Goal: Information Seeking & Learning: Learn about a topic

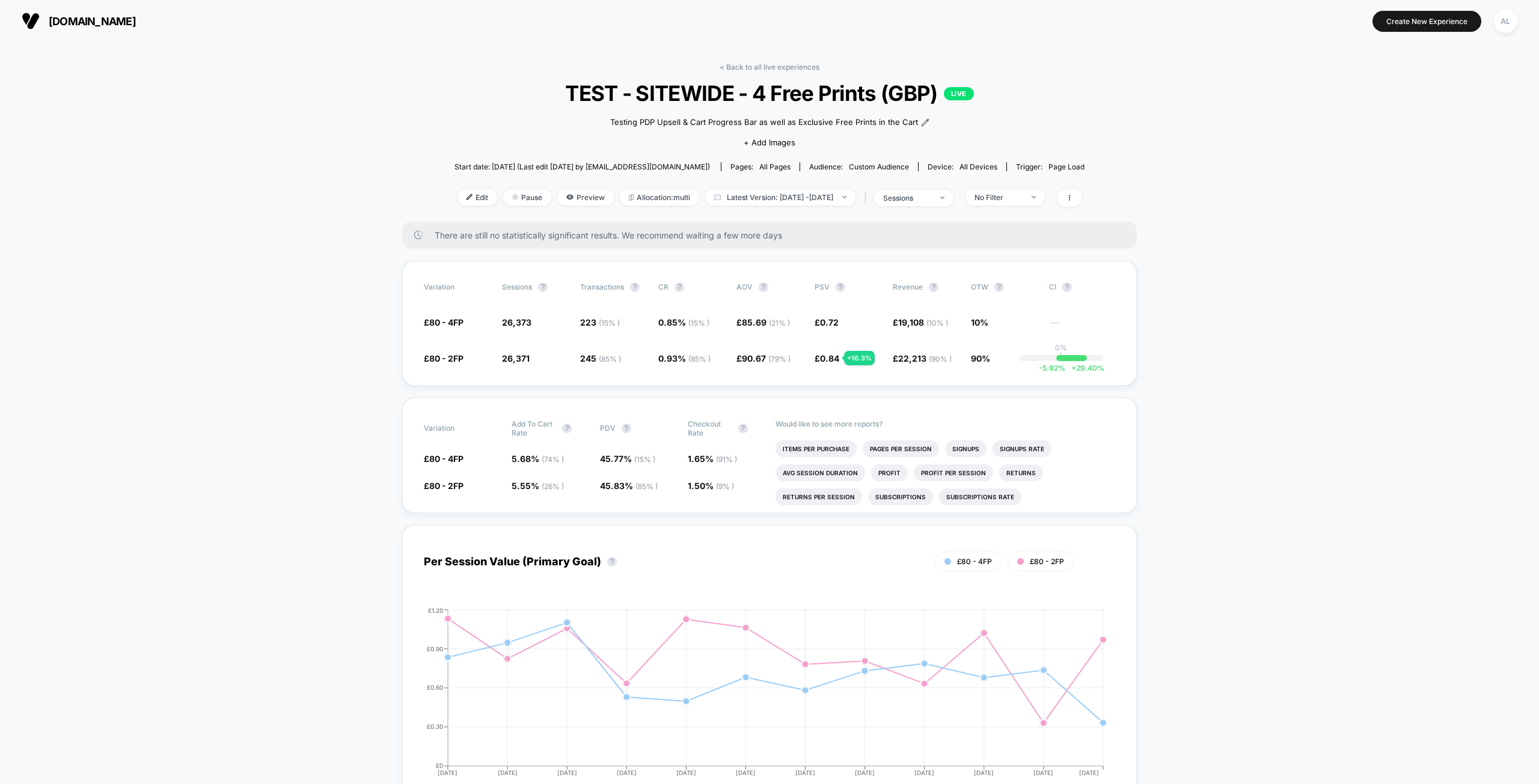
scroll to position [16, 0]
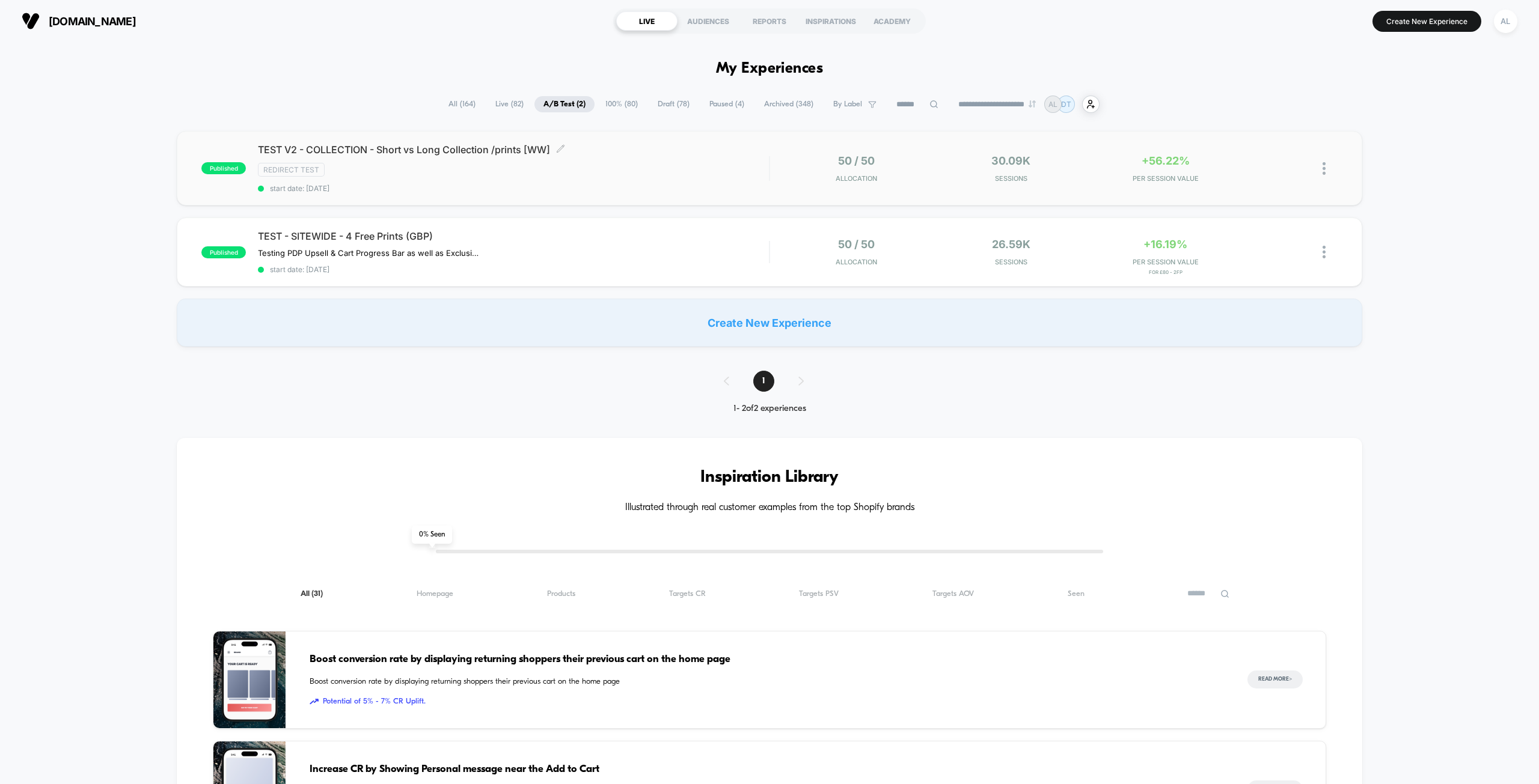
click at [405, 148] on span "TEST V2 - COLLECTION - Short vs Long Collection /prints [WW] Click to edit expe…" at bounding box center [513, 150] width 511 height 12
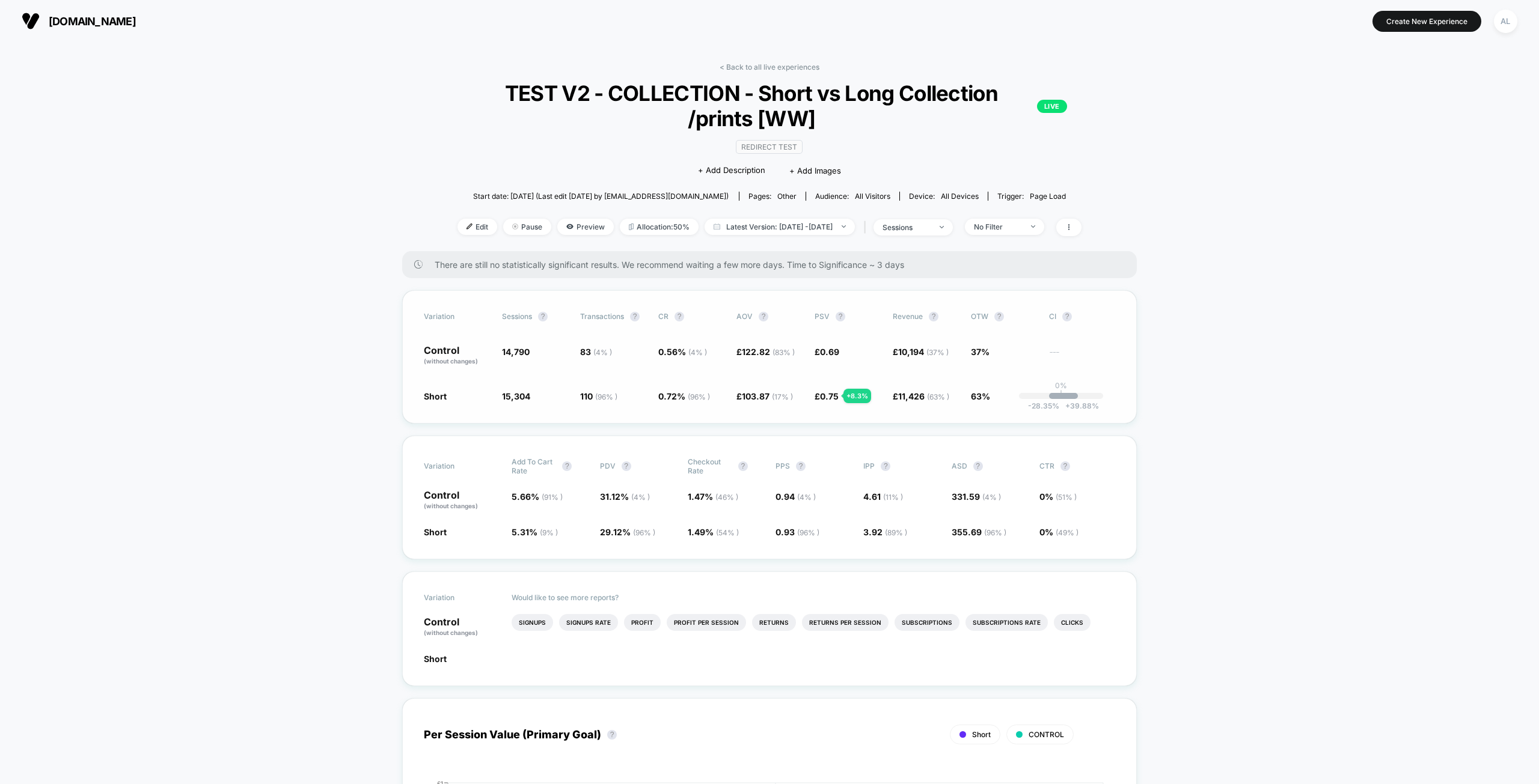
click at [916, 345] on span "£ 10,194 ( 37 % )" at bounding box center [926, 355] width 66 height 21
click at [760, 349] on span "122.82 ( 83 % )" at bounding box center [768, 352] width 53 height 10
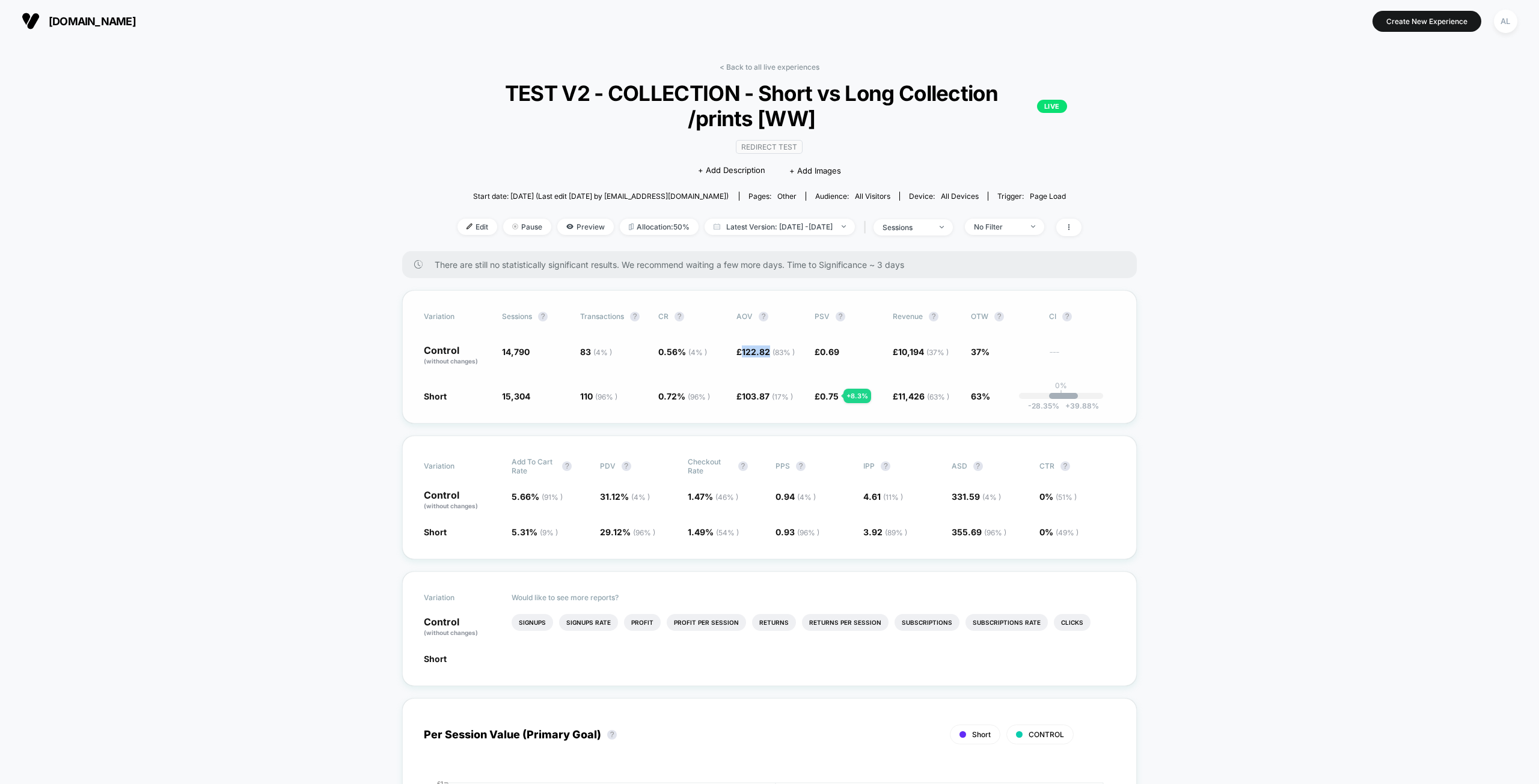
click at [760, 349] on span "122.82 ( 83 % )" at bounding box center [768, 352] width 53 height 10
click at [1082, 231] on span at bounding box center [1069, 228] width 26 height 18
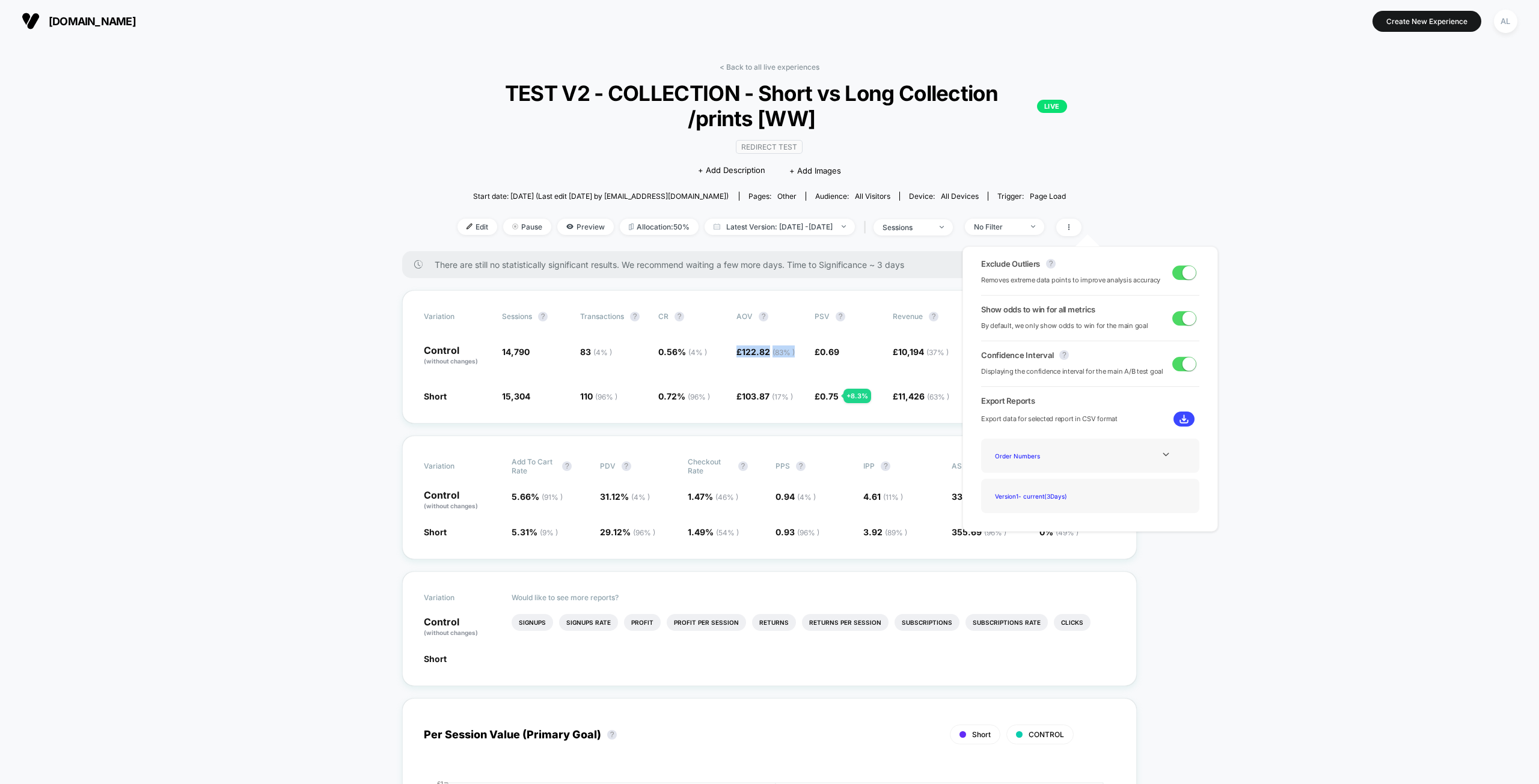
click at [1177, 267] on span at bounding box center [1184, 273] width 24 height 14
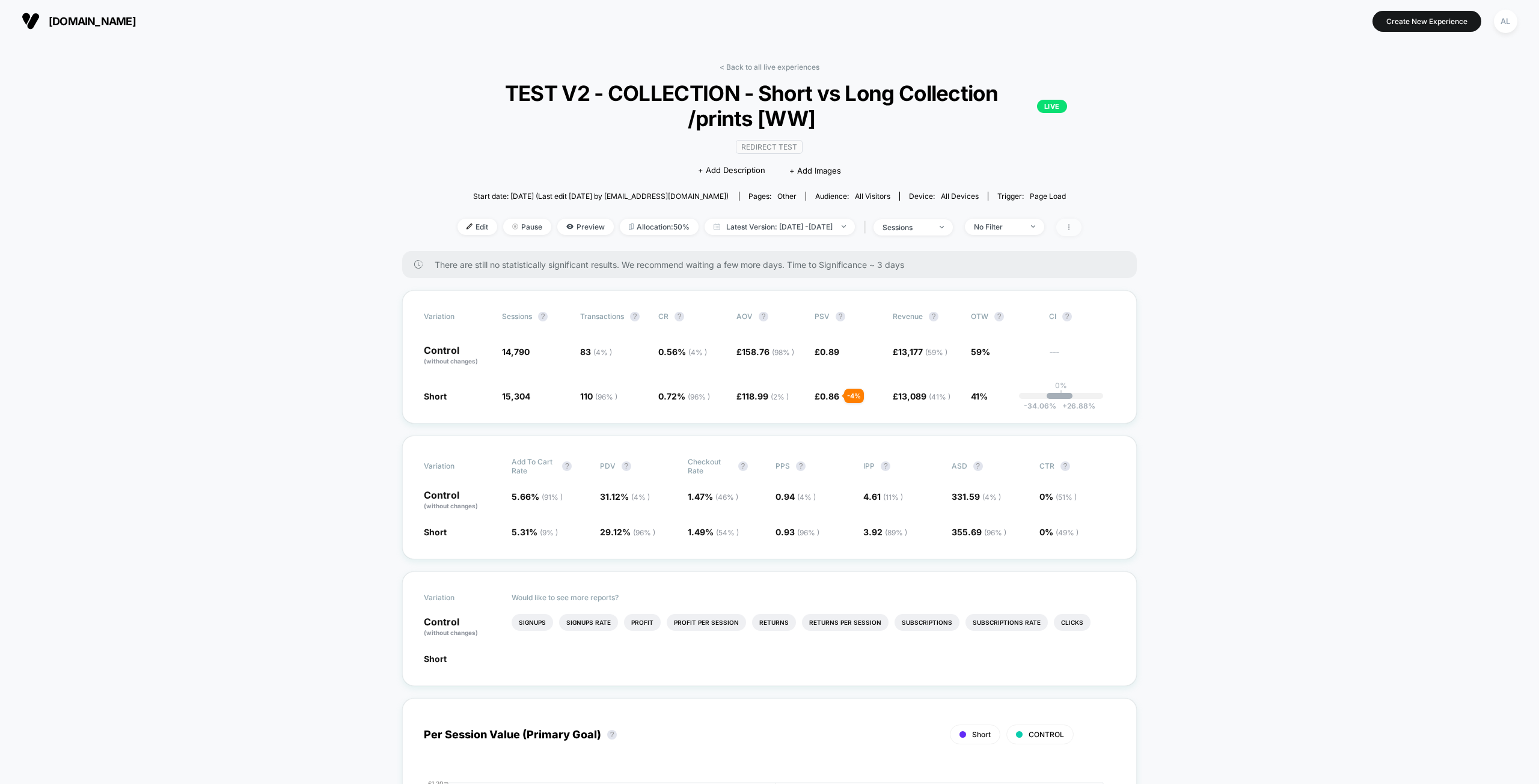
click at [1072, 228] on icon at bounding box center [1069, 227] width 7 height 7
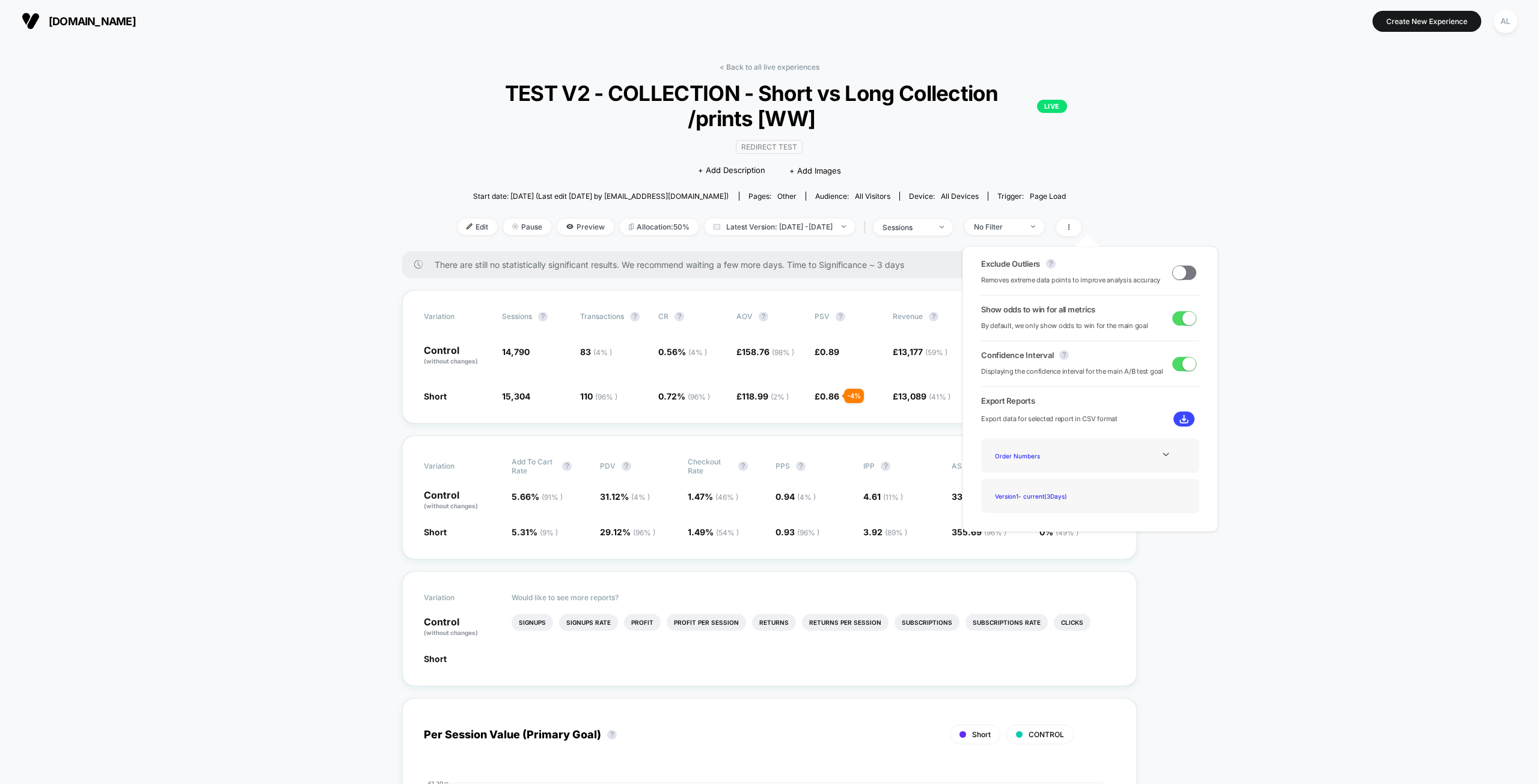
click at [1195, 276] on div "Exclude Outliers ? Removes extreme data points to improve analysis accuracy Sho…" at bounding box center [1090, 389] width 255 height 286
click at [1184, 275] on span at bounding box center [1184, 273] width 24 height 14
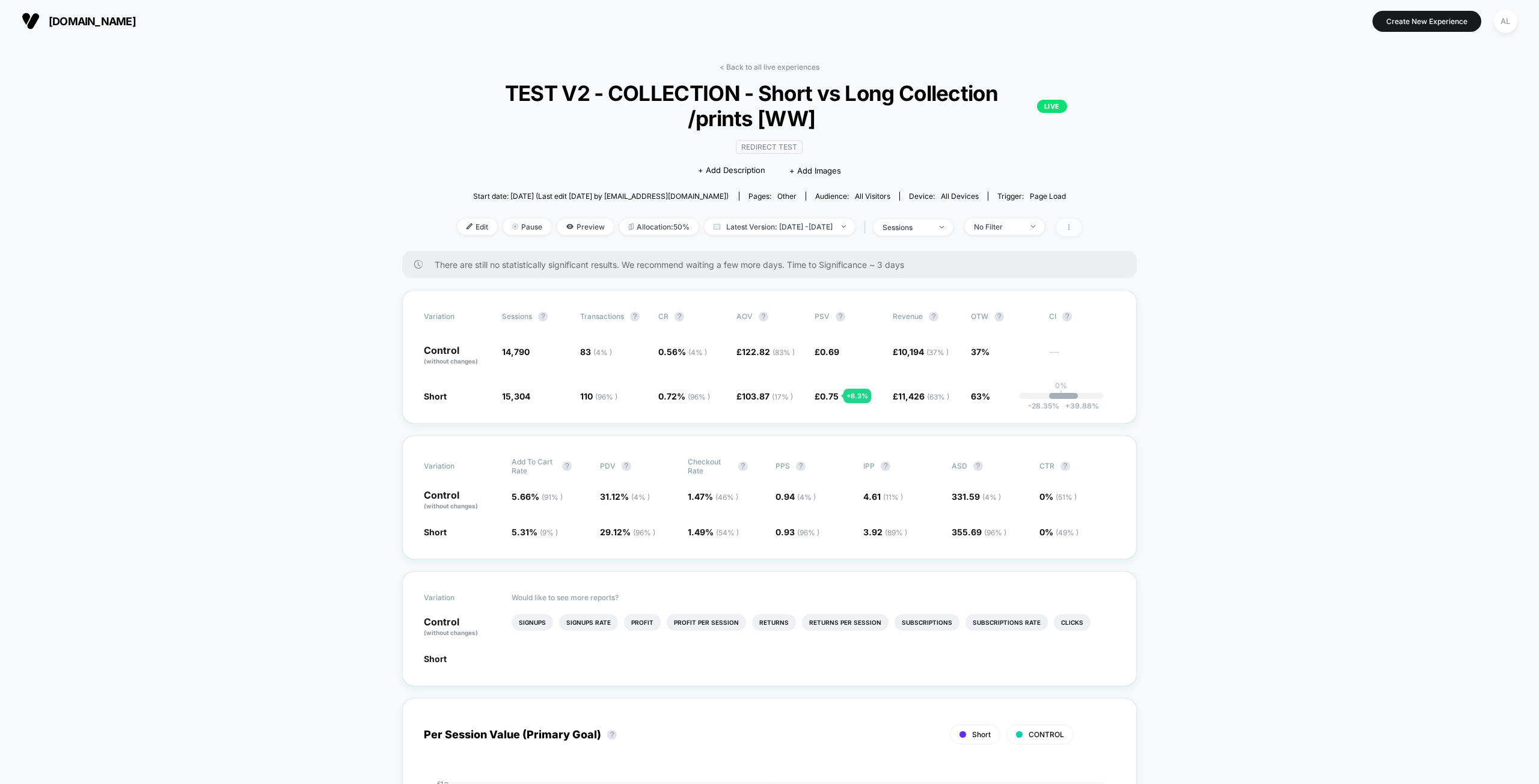
click at [1069, 228] on icon at bounding box center [1069, 227] width 1 height 6
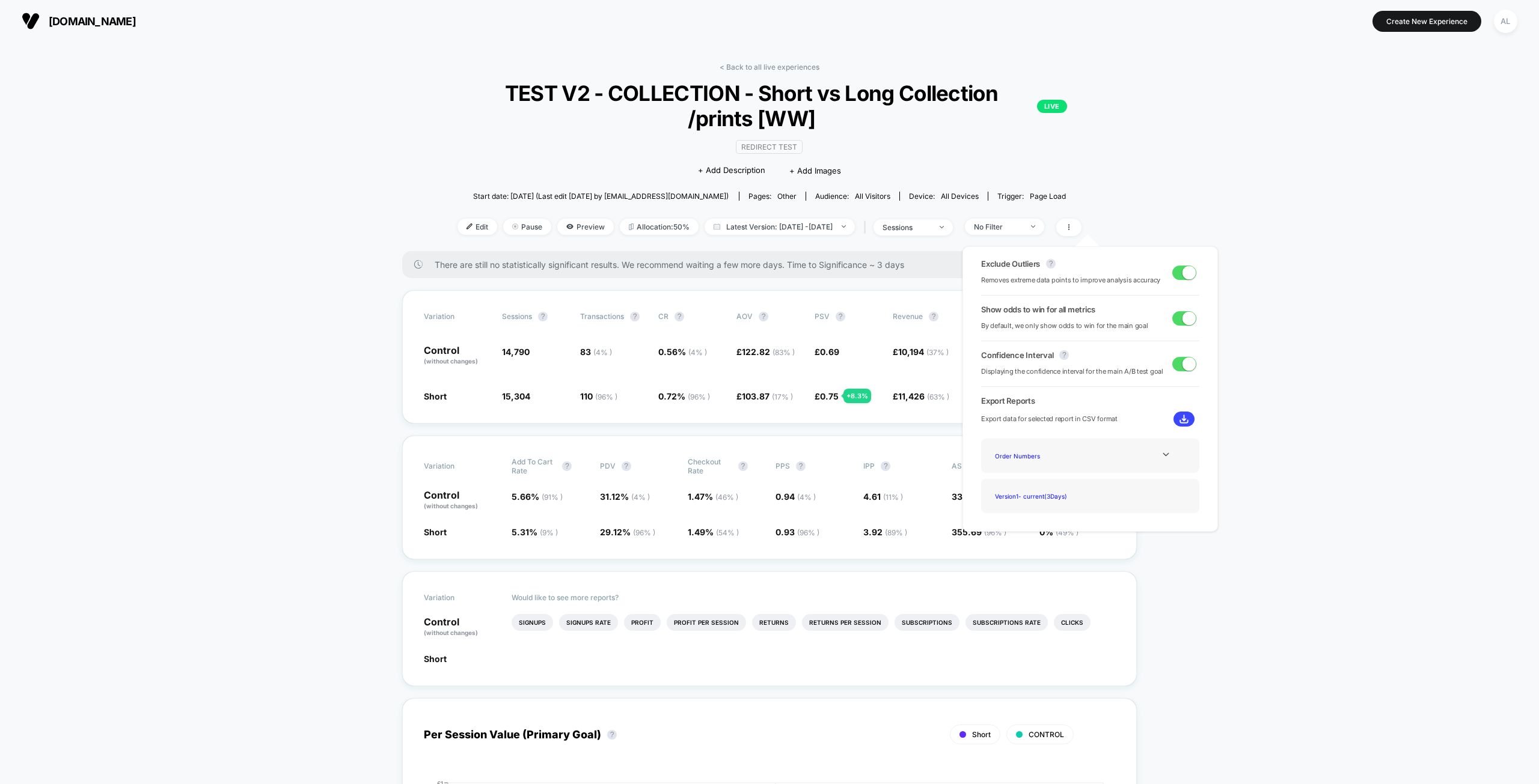
click at [906, 349] on span "10,194 ( 37 % )" at bounding box center [923, 352] width 50 height 10
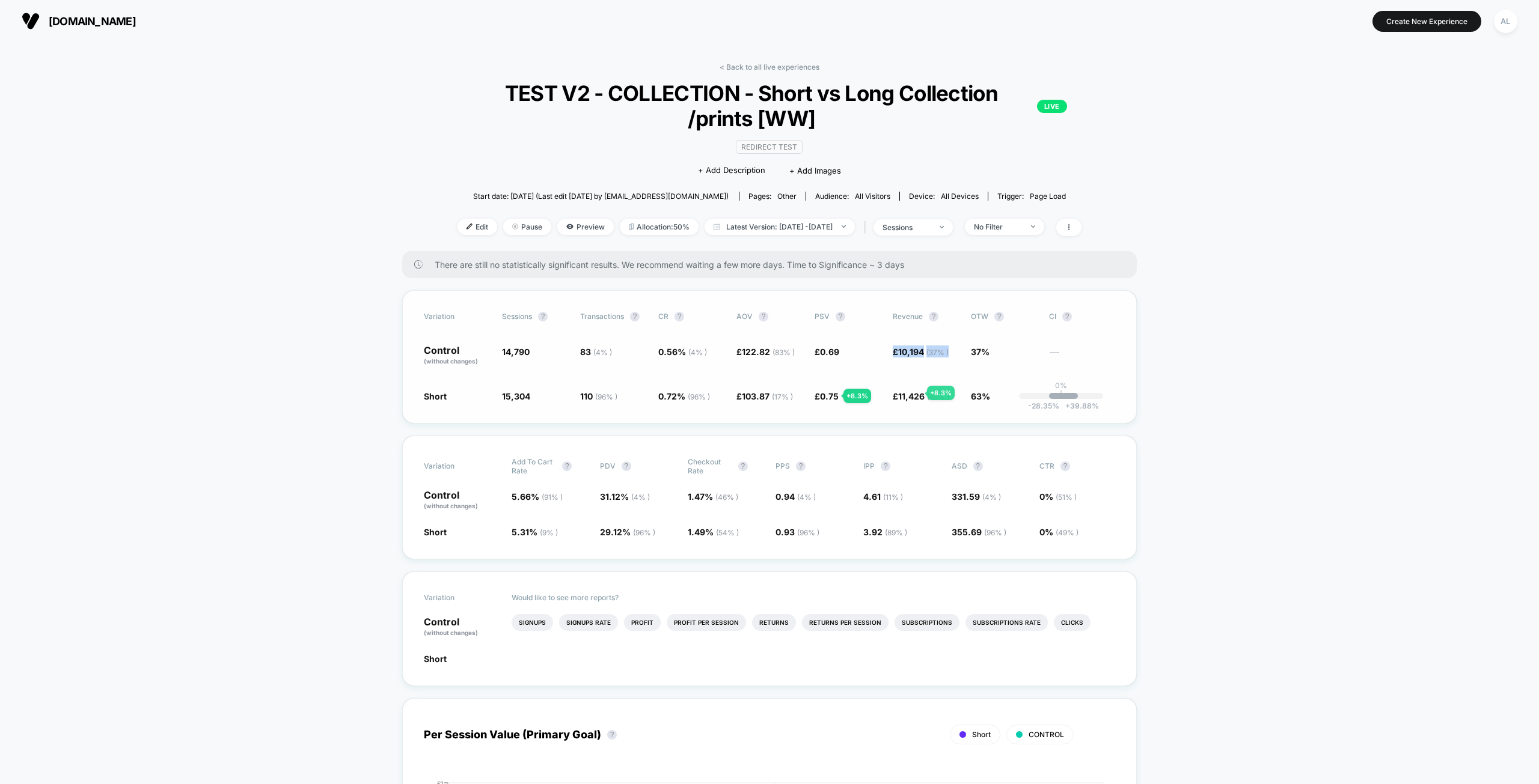
click at [913, 393] on span "11,426 ( 63 % )" at bounding box center [924, 396] width 51 height 10
click at [665, 357] on span "0.56 % ( 4 % )" at bounding box center [691, 355] width 66 height 21
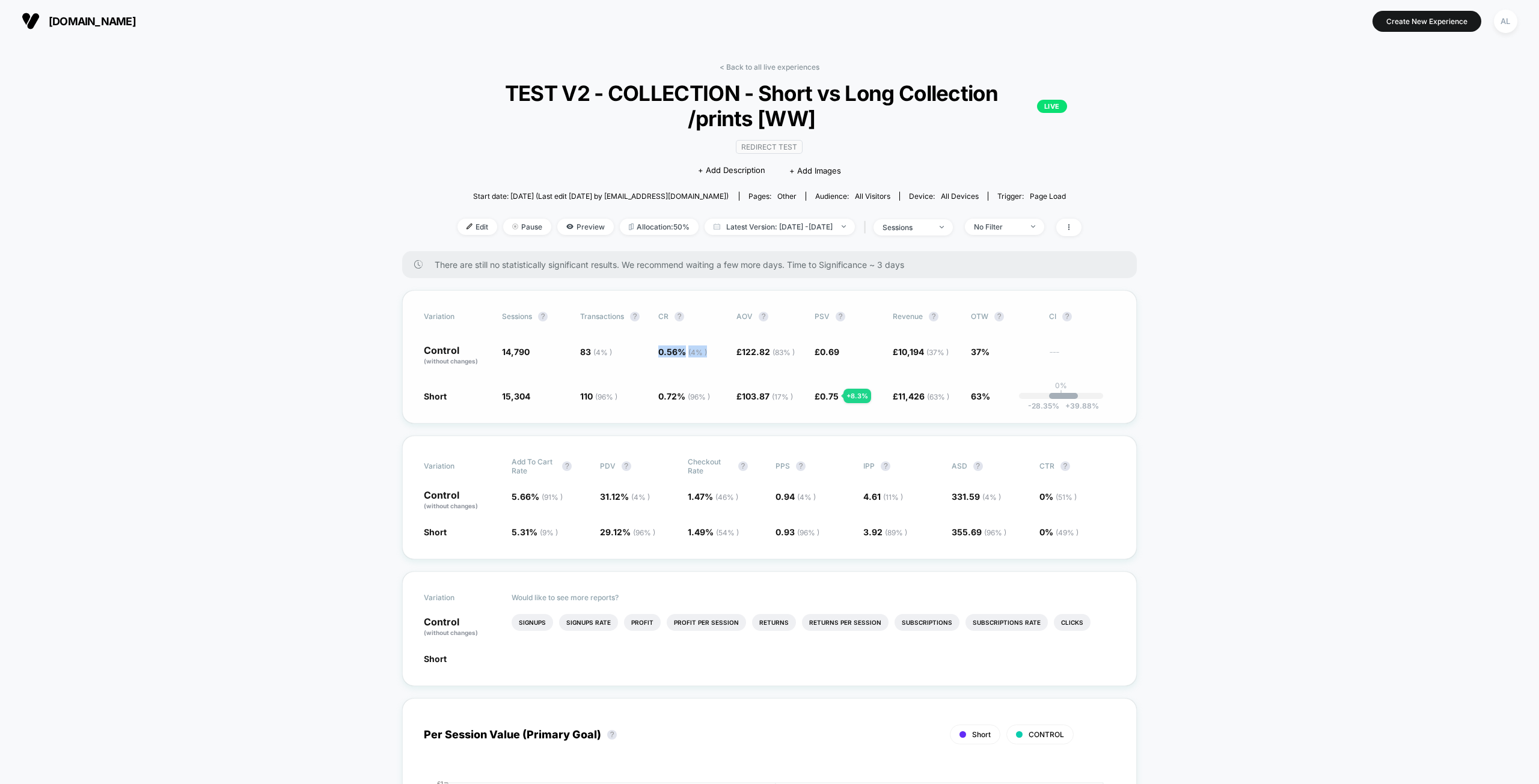
click at [665, 357] on span "0.56 % ( 4 % )" at bounding box center [691, 355] width 66 height 21
click at [677, 377] on div "Variation Sessions ? Transactions ? CR ? AOV ? PSV ? Revenue ? OTW ? CI ? Contr…" at bounding box center [770, 357] width 735 height 133
click at [1072, 223] on icon at bounding box center [1069, 227] width 7 height 7
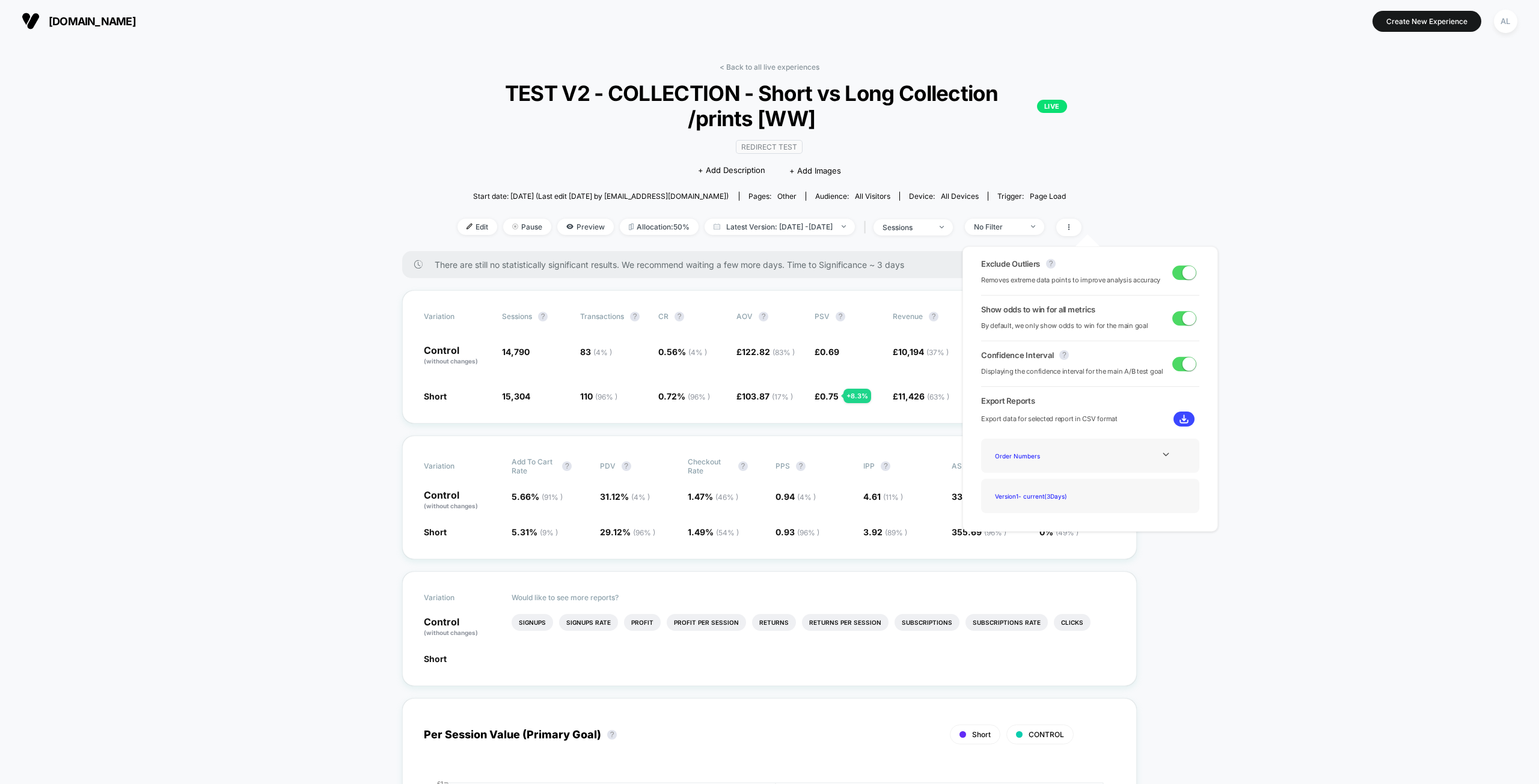
click at [1177, 270] on span at bounding box center [1184, 273] width 24 height 14
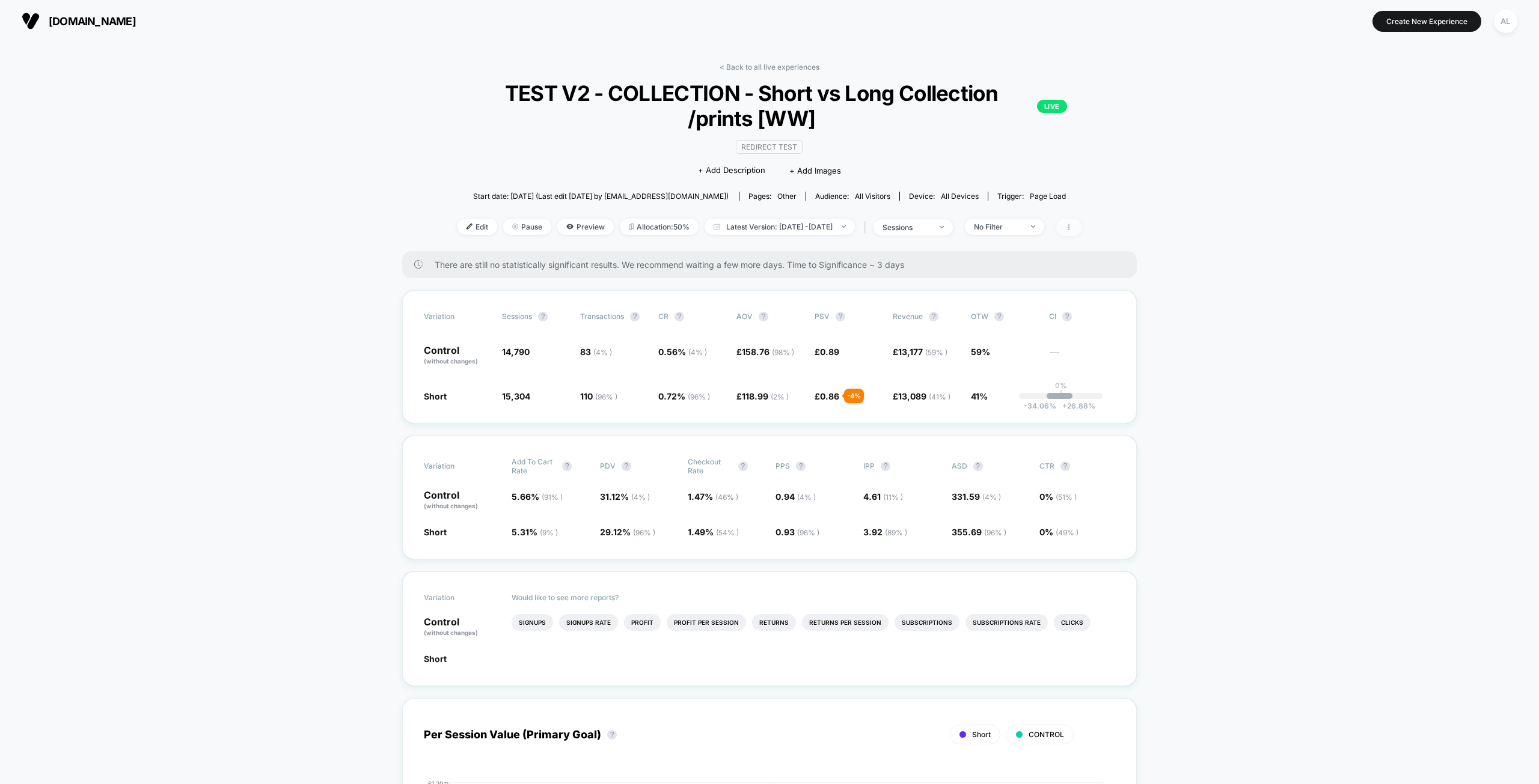
click at [1072, 225] on icon at bounding box center [1069, 227] width 7 height 7
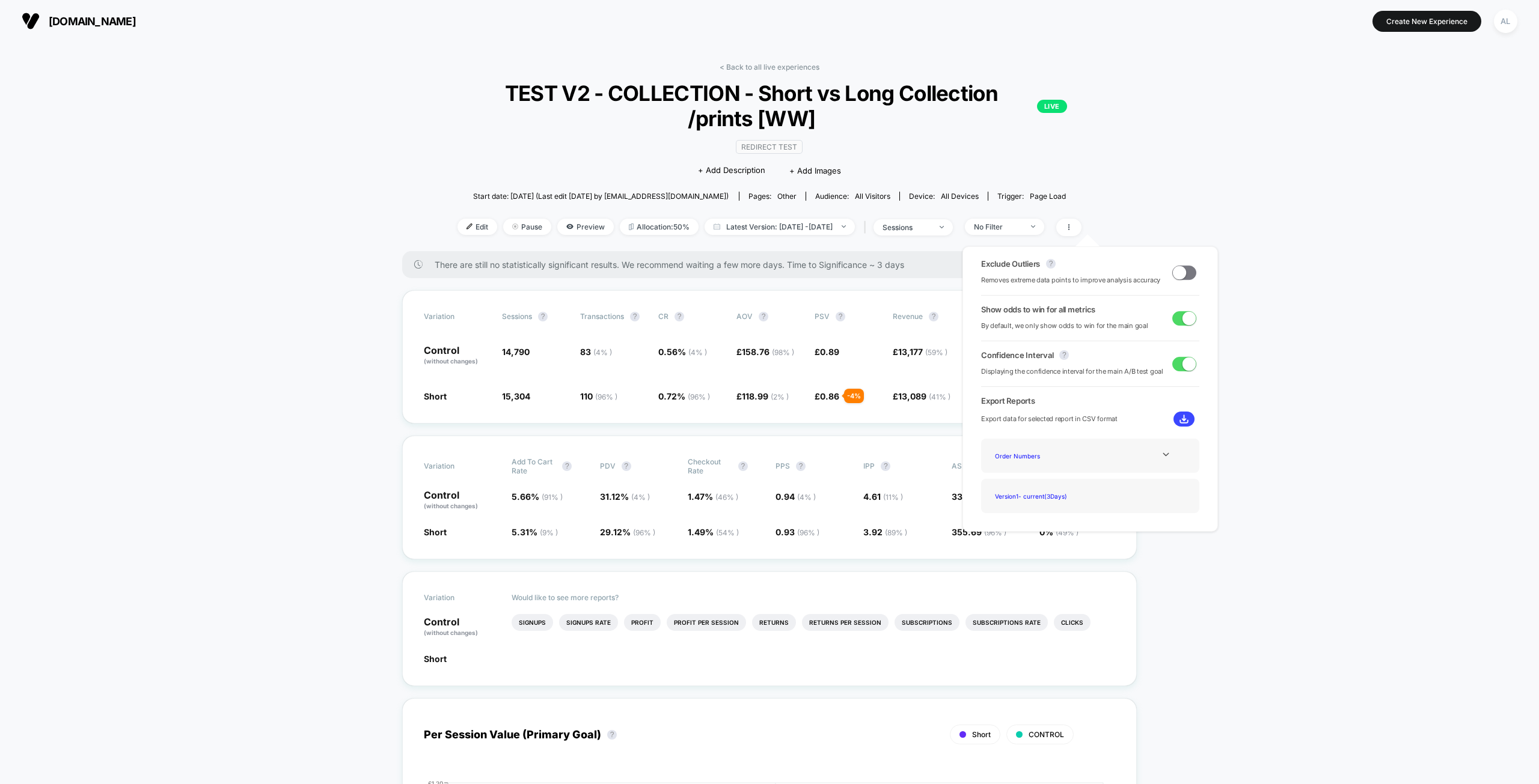
click at [1179, 271] on span at bounding box center [1179, 272] width 13 height 13
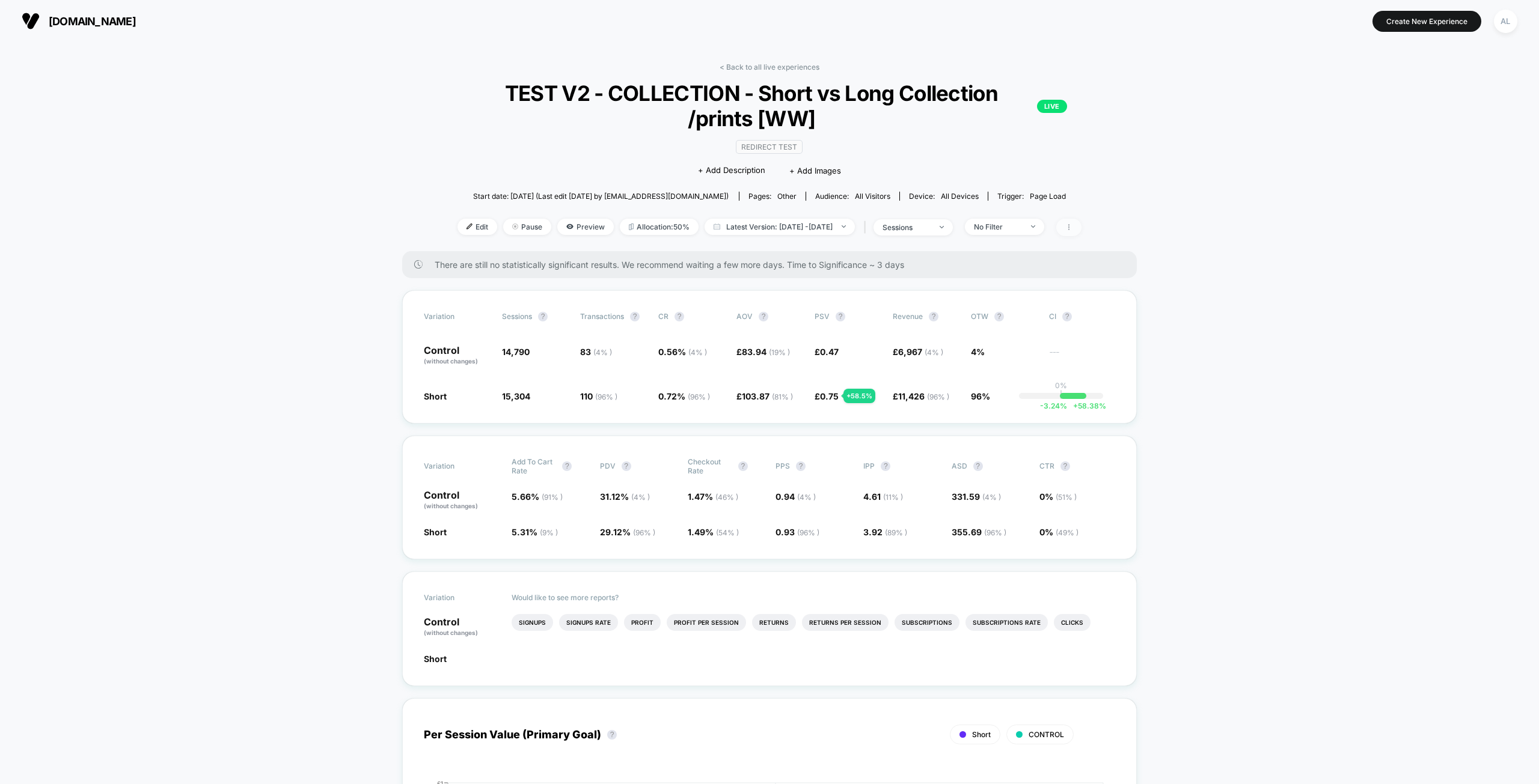
click at [1069, 224] on icon at bounding box center [1069, 227] width 1 height 6
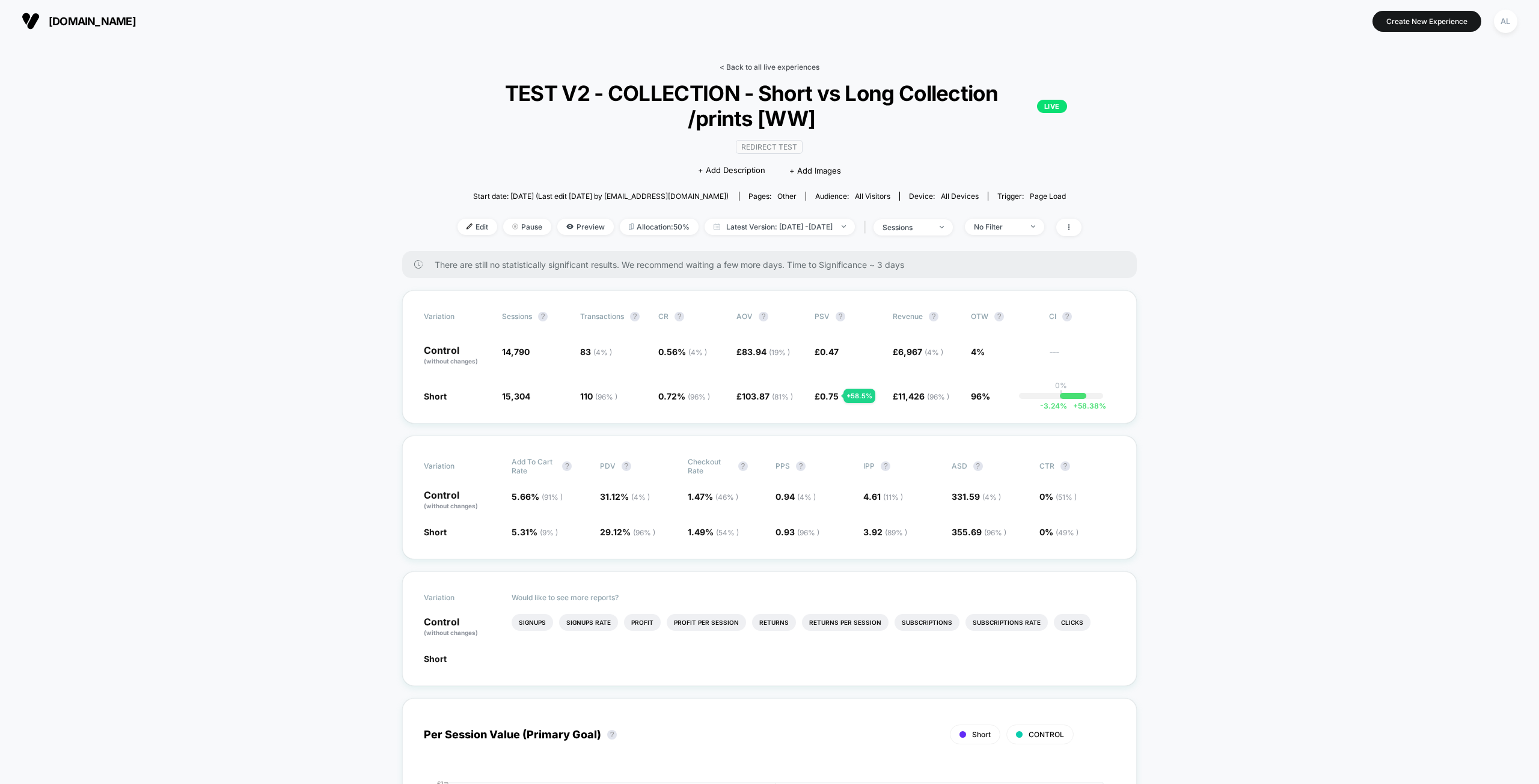
click at [760, 70] on link "< Back to all live experiences" at bounding box center [770, 67] width 100 height 9
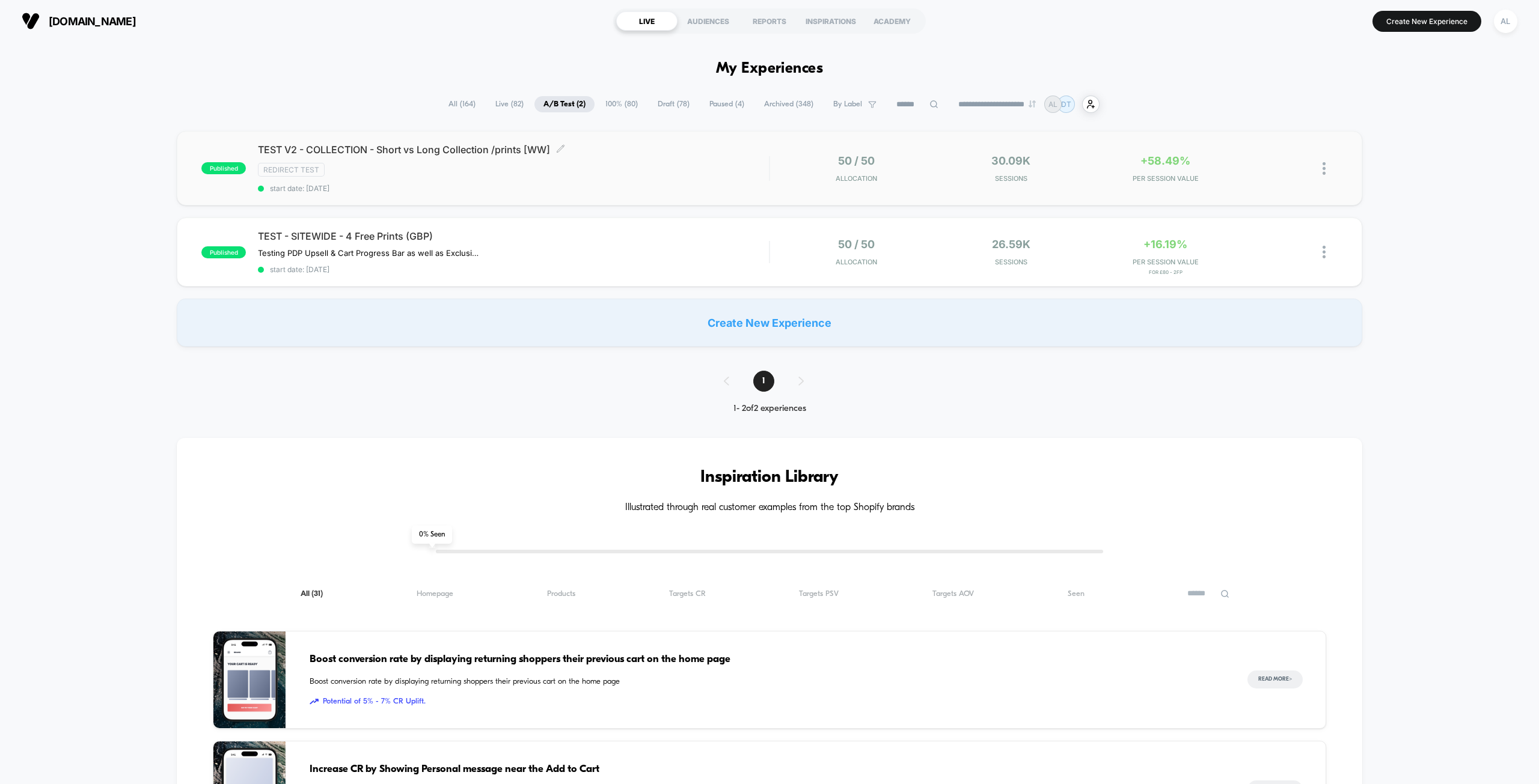
click at [427, 153] on span "TEST V2 - COLLECTION - Short vs Long Collection /prints [WW] Click to edit expe…" at bounding box center [513, 150] width 511 height 12
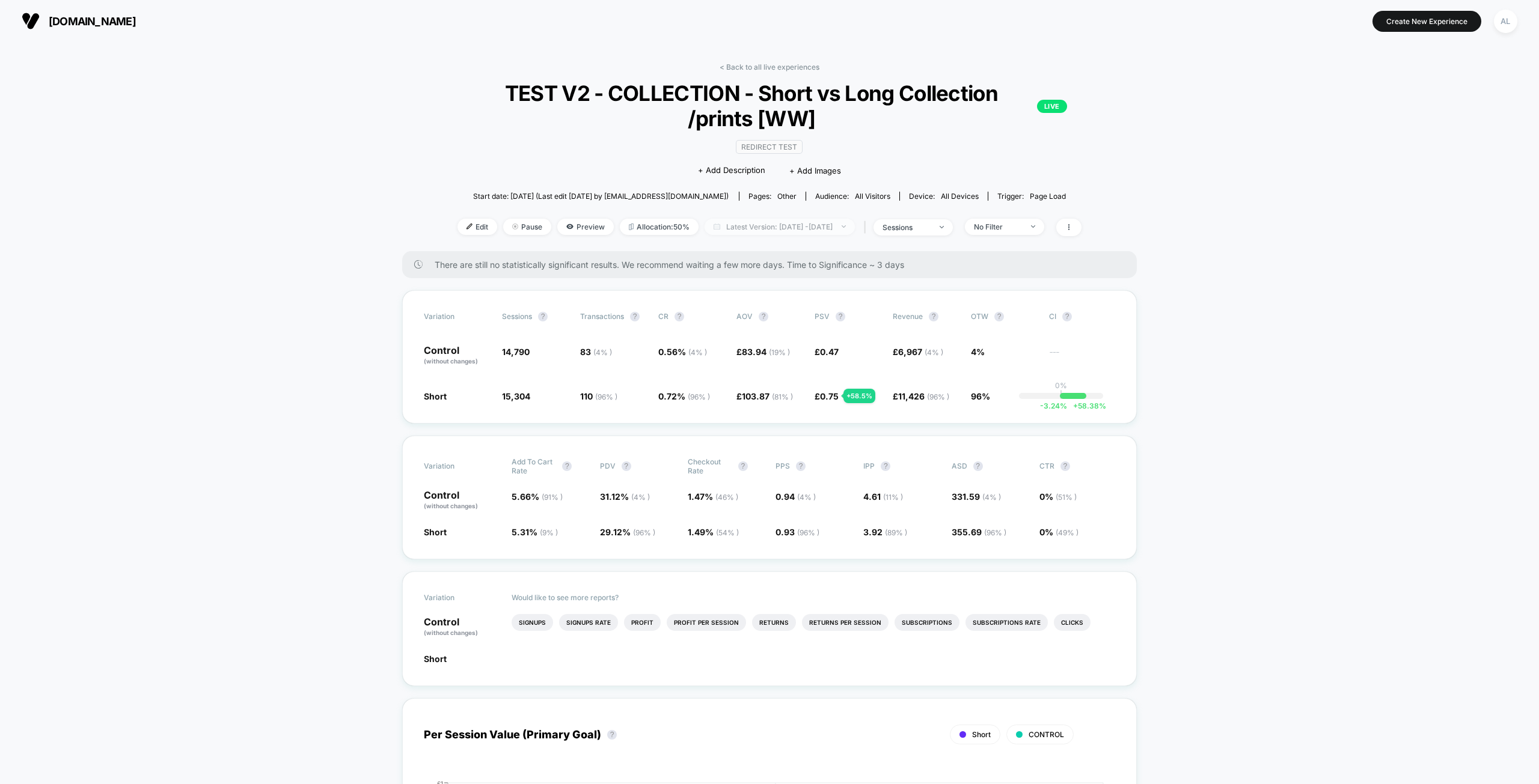
click at [829, 225] on span "Latest Version: Sep 17, 2025 - Sep 19, 2025" at bounding box center [780, 227] width 150 height 16
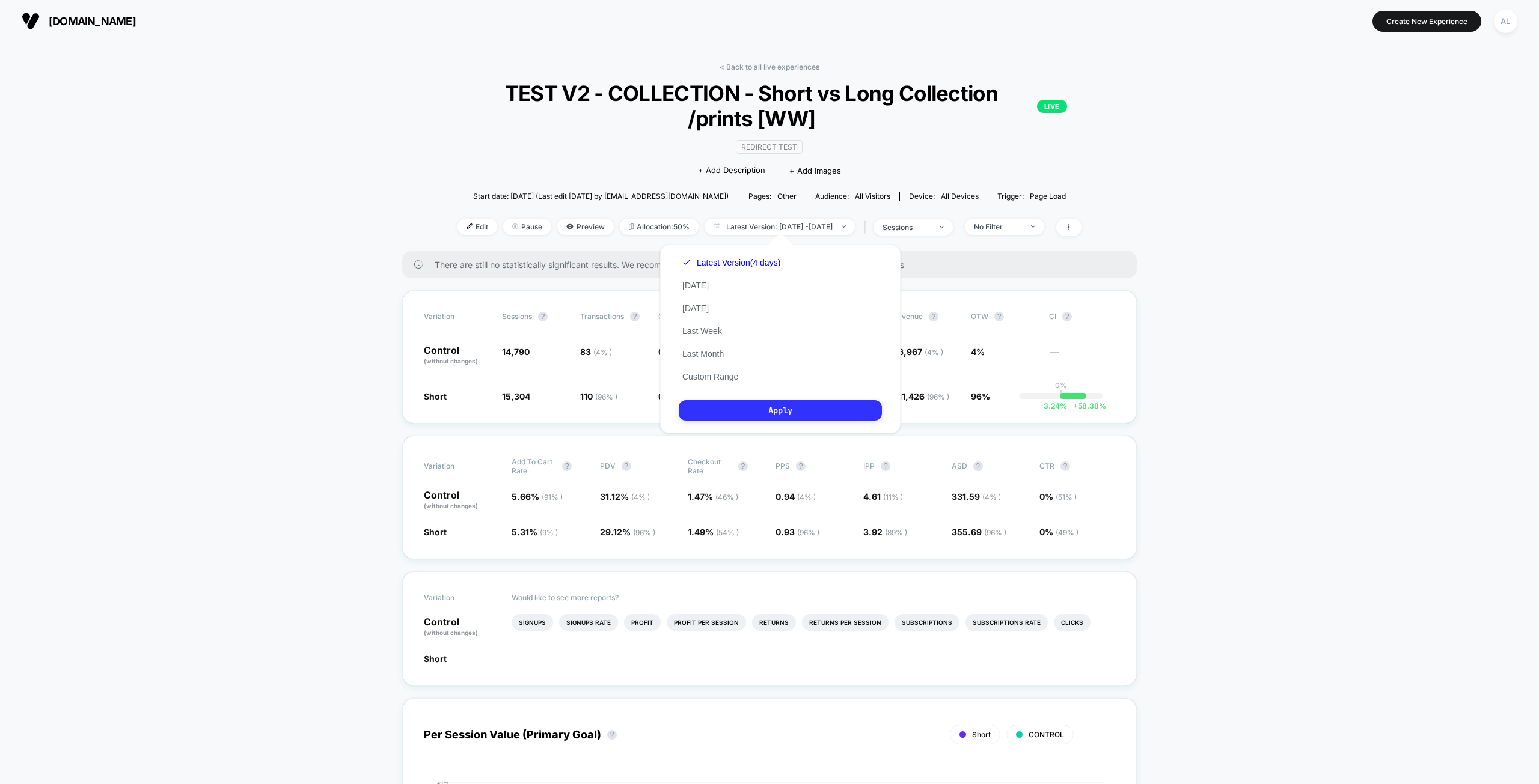
click at [740, 407] on button "Apply" at bounding box center [780, 410] width 204 height 21
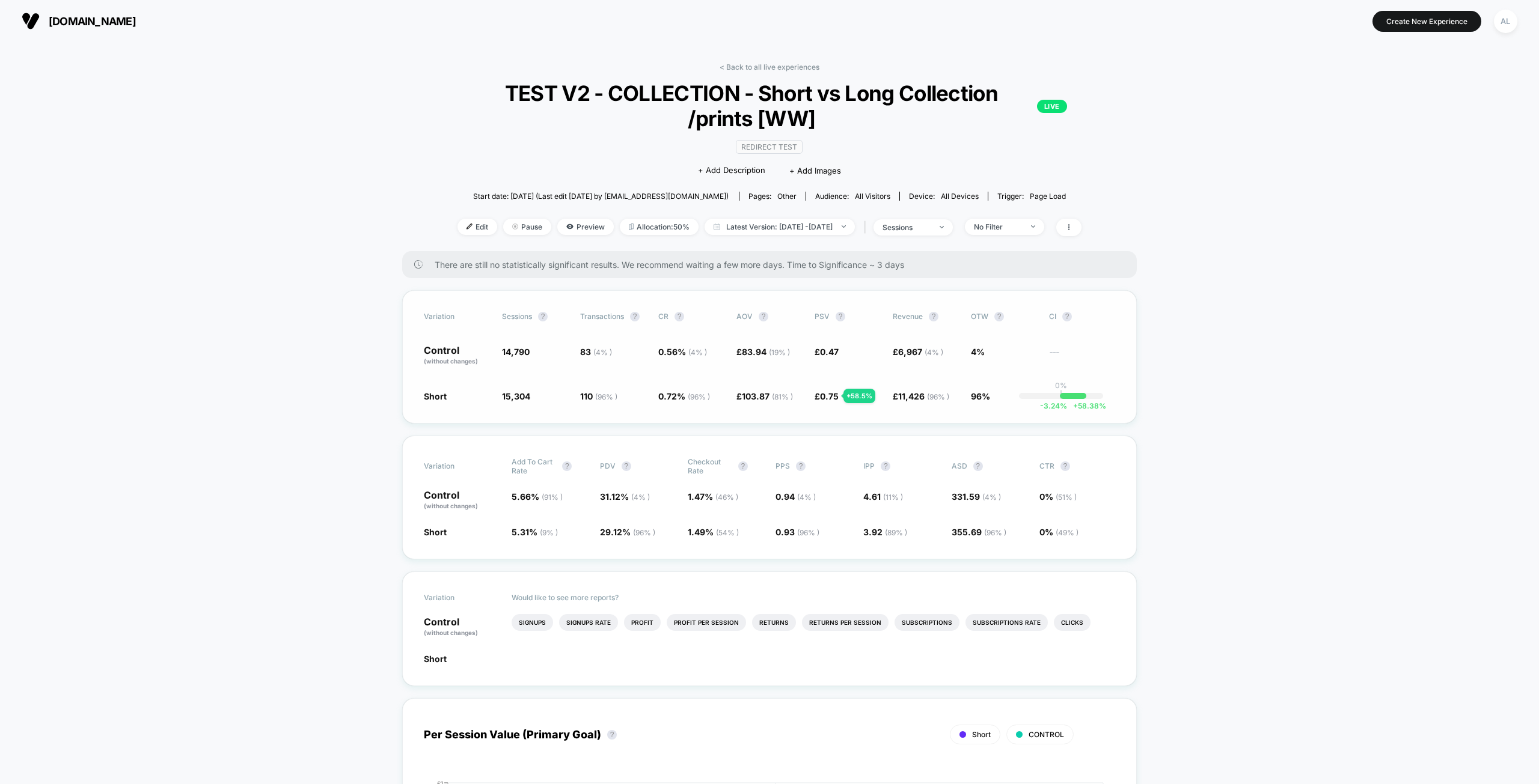
click at [809, 415] on div "Variation Sessions ? Transactions ? CR ? AOV ? PSV ? Revenue ? OTW ? CI ? Contr…" at bounding box center [770, 357] width 735 height 133
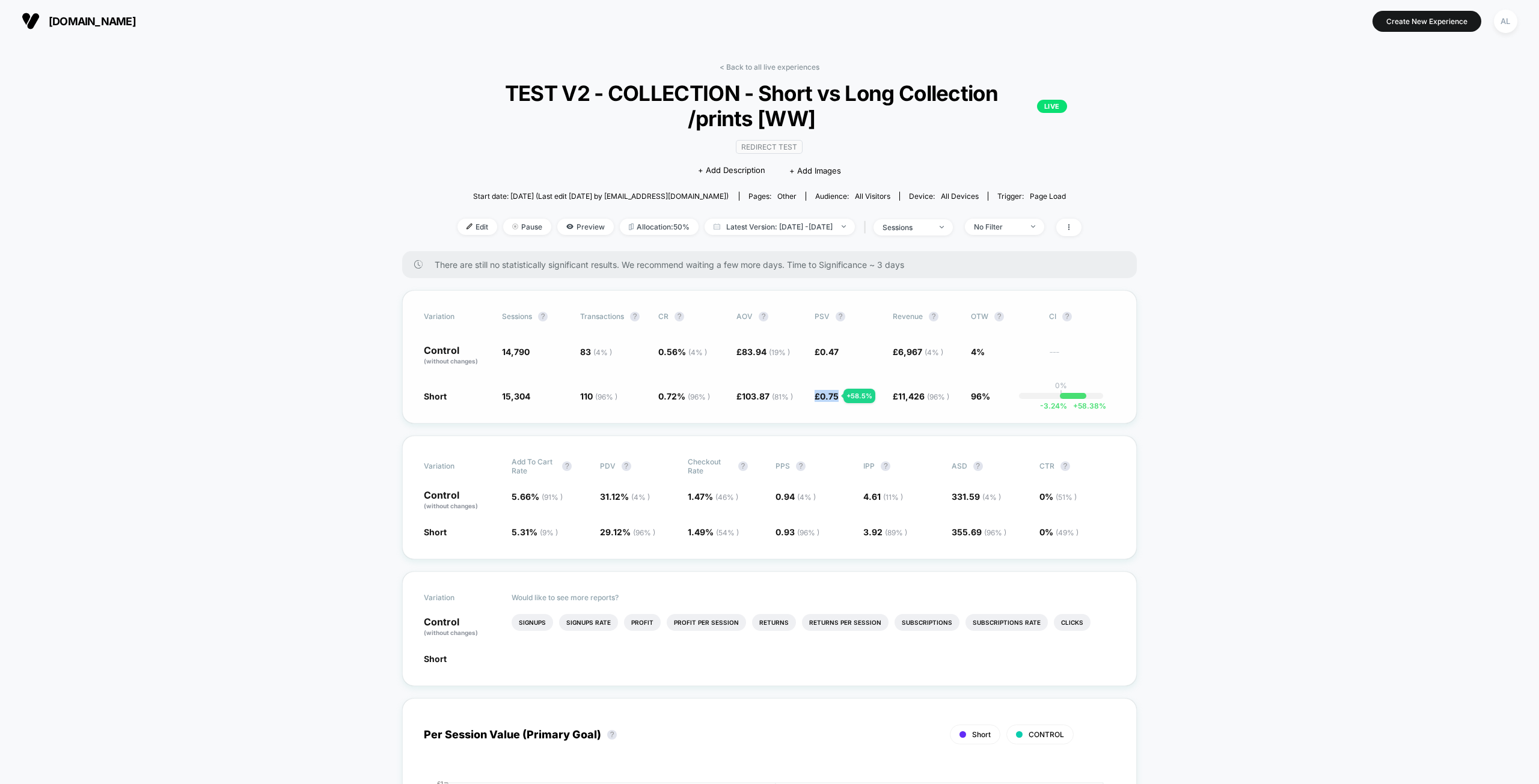
click at [809, 415] on div "Variation Sessions ? Transactions ? CR ? AOV ? PSV ? Revenue ? OTW ? CI ? Contr…" at bounding box center [770, 357] width 735 height 133
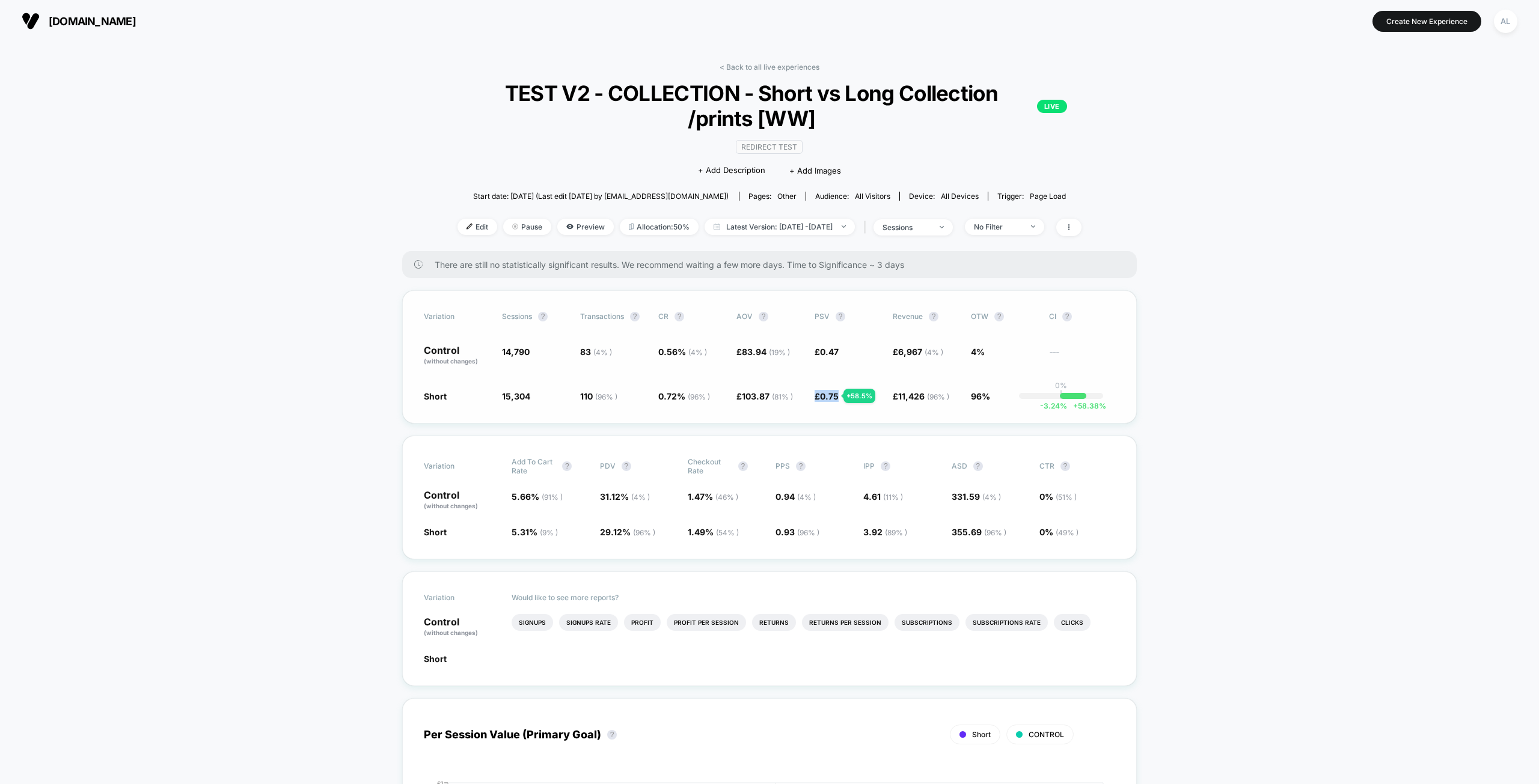
click at [809, 415] on div "Variation Sessions ? Transactions ? CR ? AOV ? PSV ? Revenue ? OTW ? CI ? Contr…" at bounding box center [770, 357] width 735 height 133
click at [911, 391] on span "11,426 ( 96 % )" at bounding box center [924, 396] width 51 height 10
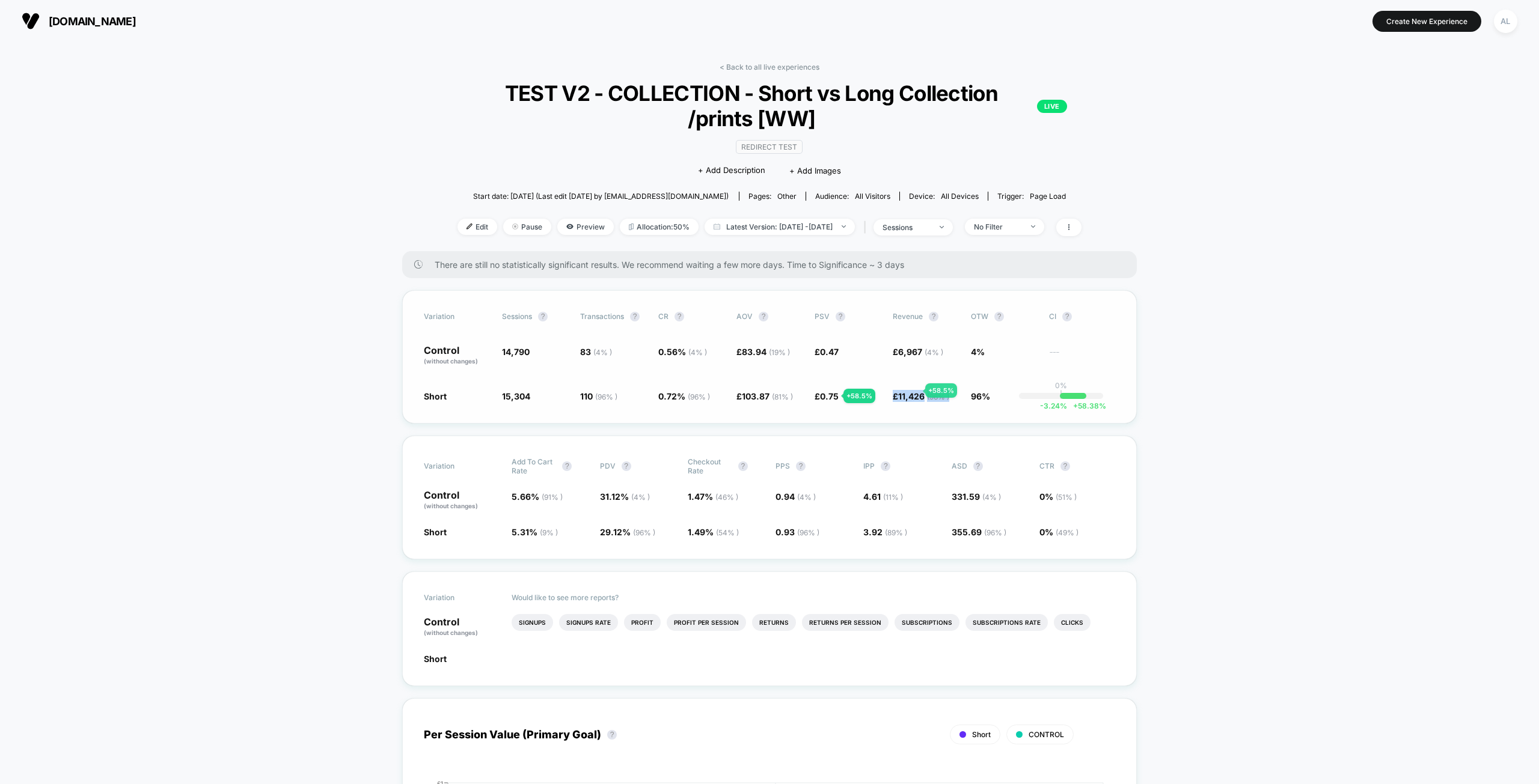
click at [911, 391] on span "11,426 ( 96 % )" at bounding box center [924, 396] width 51 height 10
click at [911, 353] on span "6,967 ( 4 % )" at bounding box center [921, 352] width 45 height 10
click at [894, 352] on span "£ 6,967 ( 4 % )" at bounding box center [918, 352] width 50 height 10
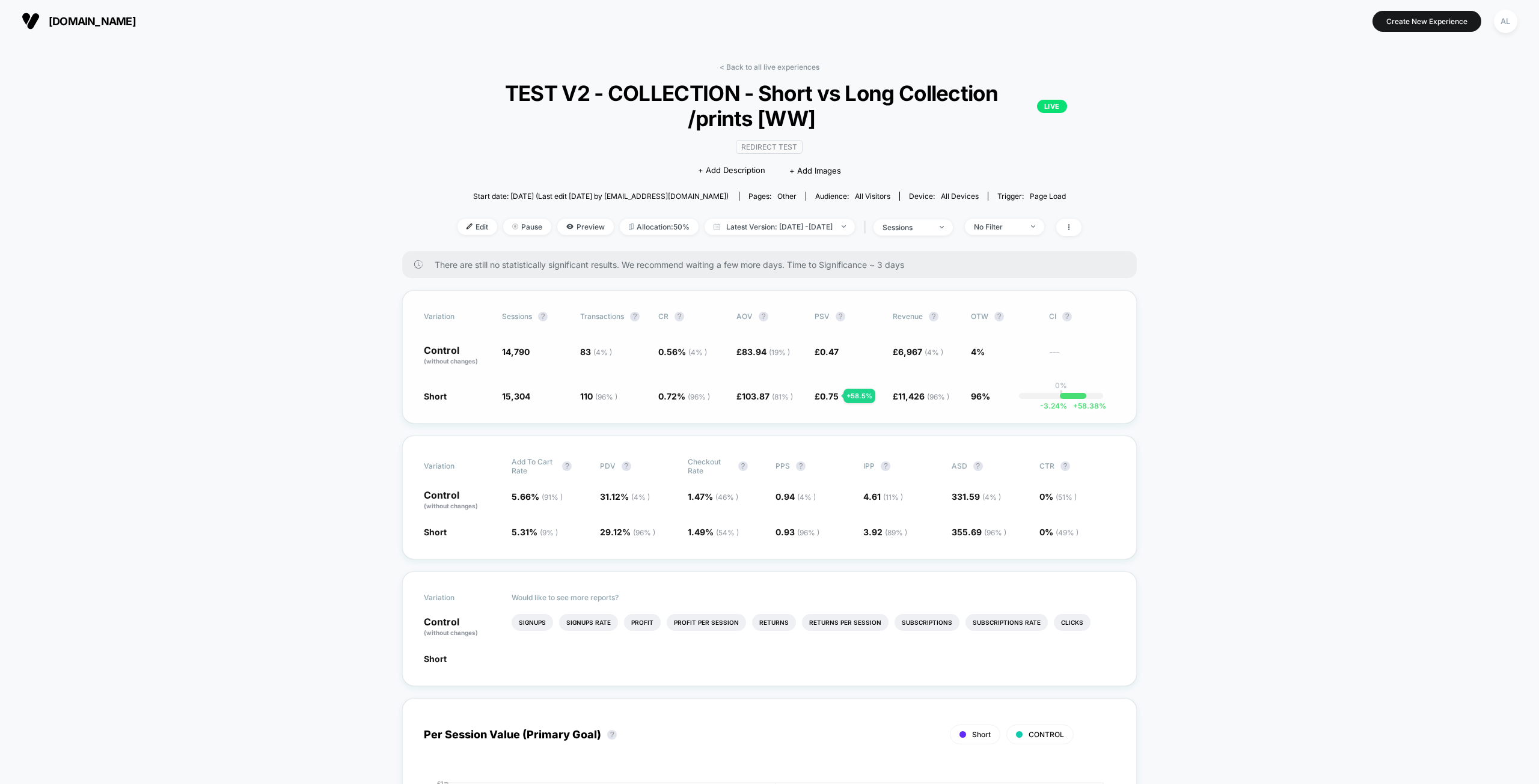
click at [894, 352] on span "£ 6,967 ( 4 % )" at bounding box center [918, 352] width 50 height 10
click at [1082, 229] on span at bounding box center [1069, 228] width 26 height 18
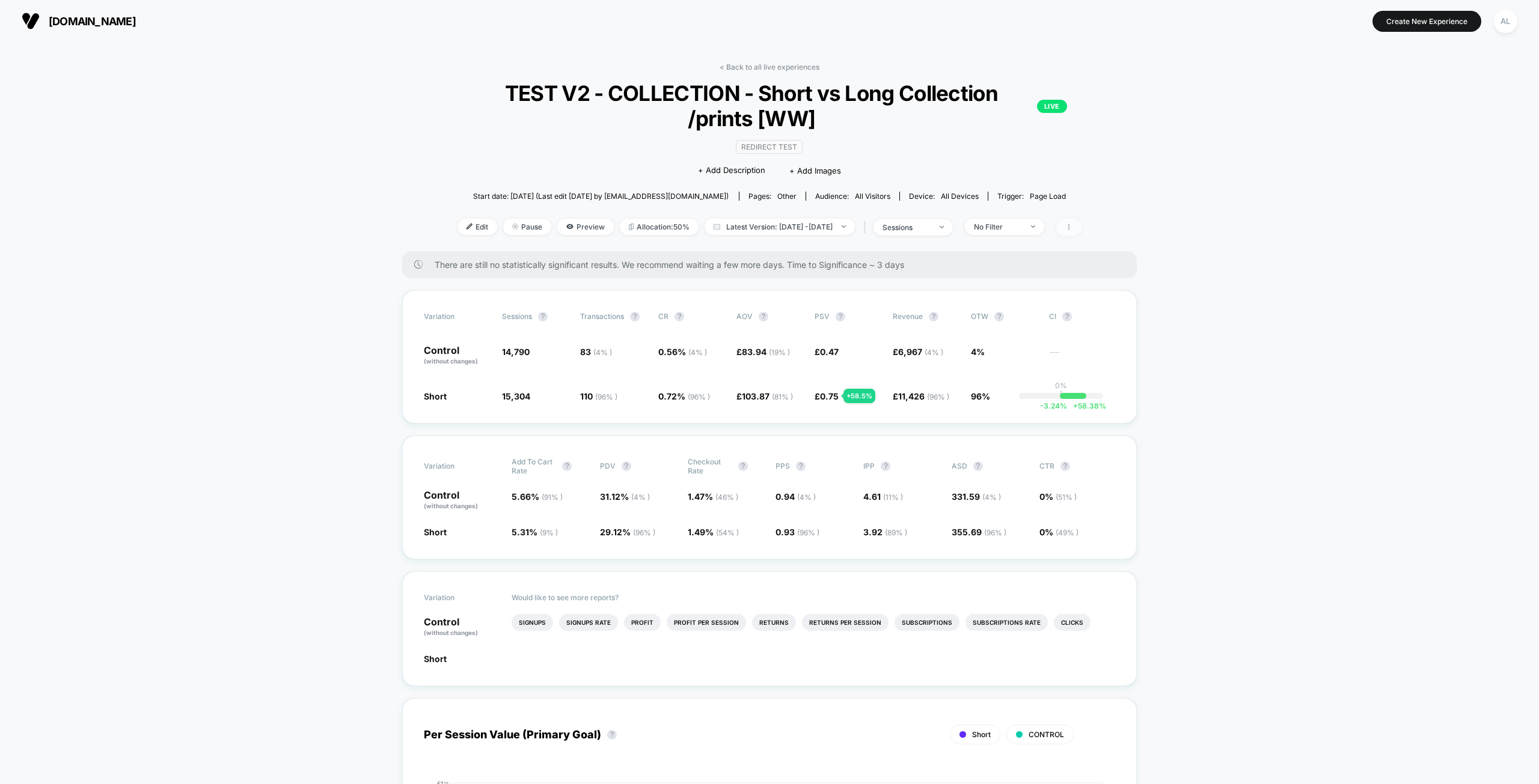
click at [1082, 221] on span at bounding box center [1069, 228] width 26 height 18
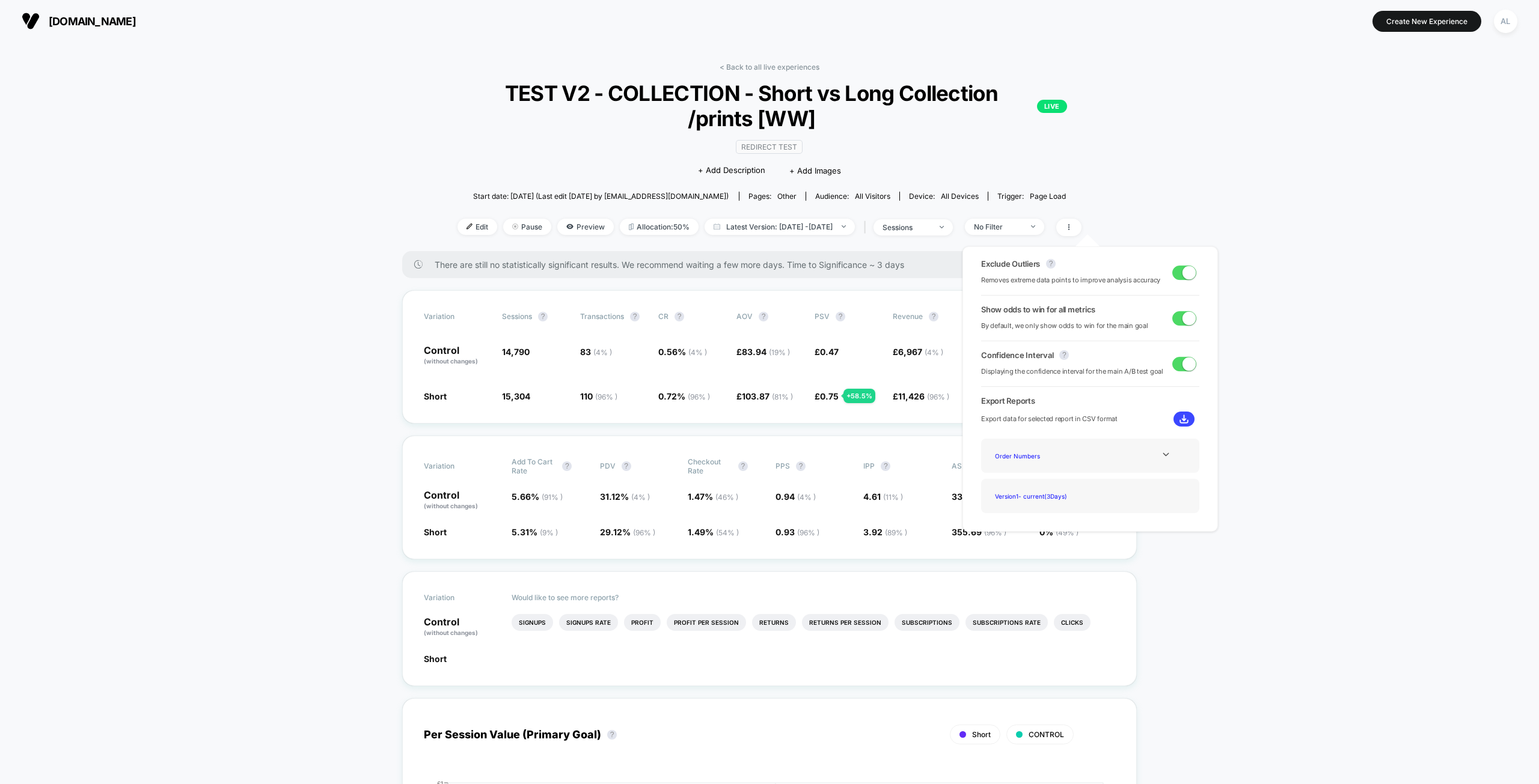
click at [1183, 274] on span at bounding box center [1189, 272] width 13 height 13
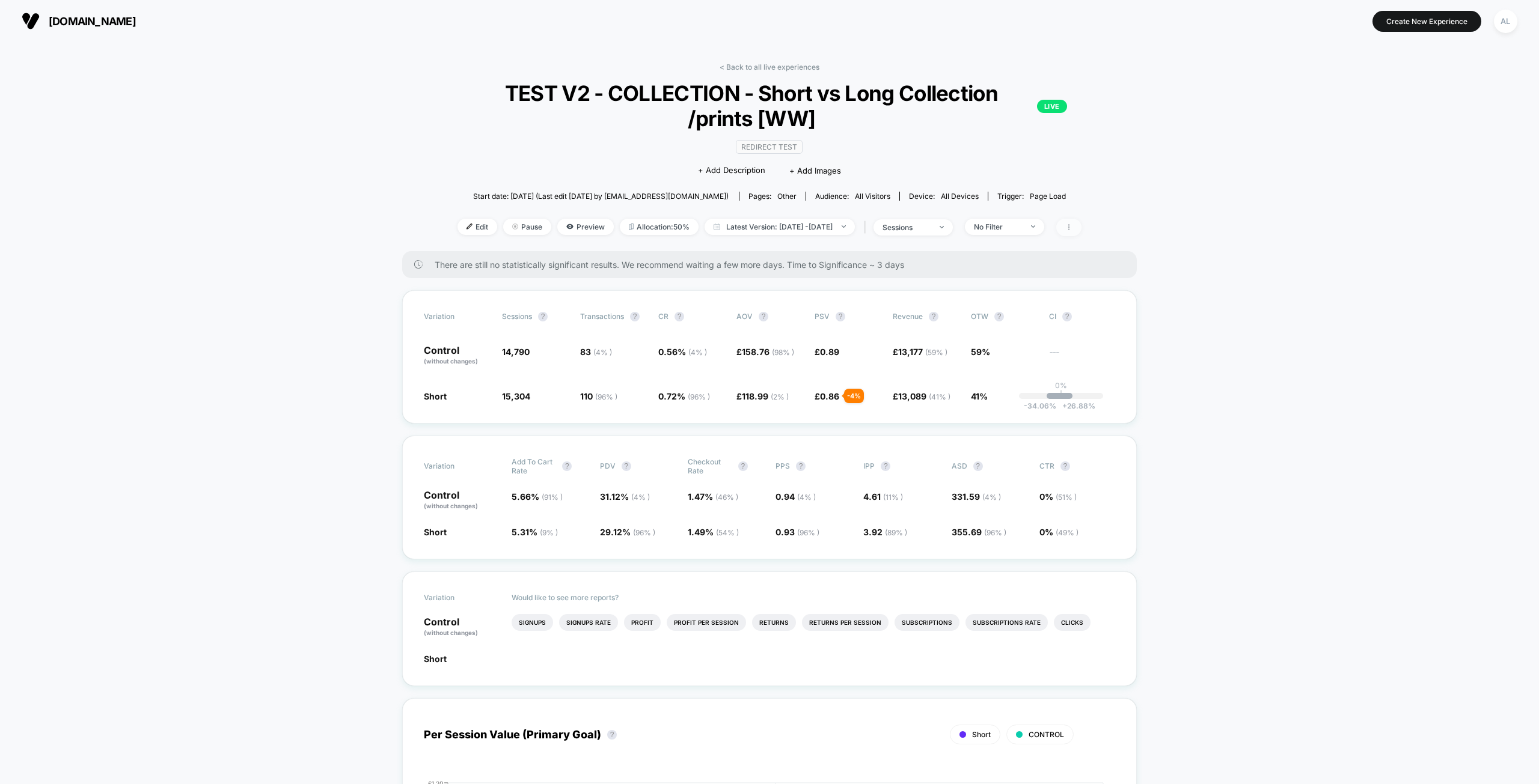
click at [1072, 229] on icon at bounding box center [1069, 227] width 7 height 7
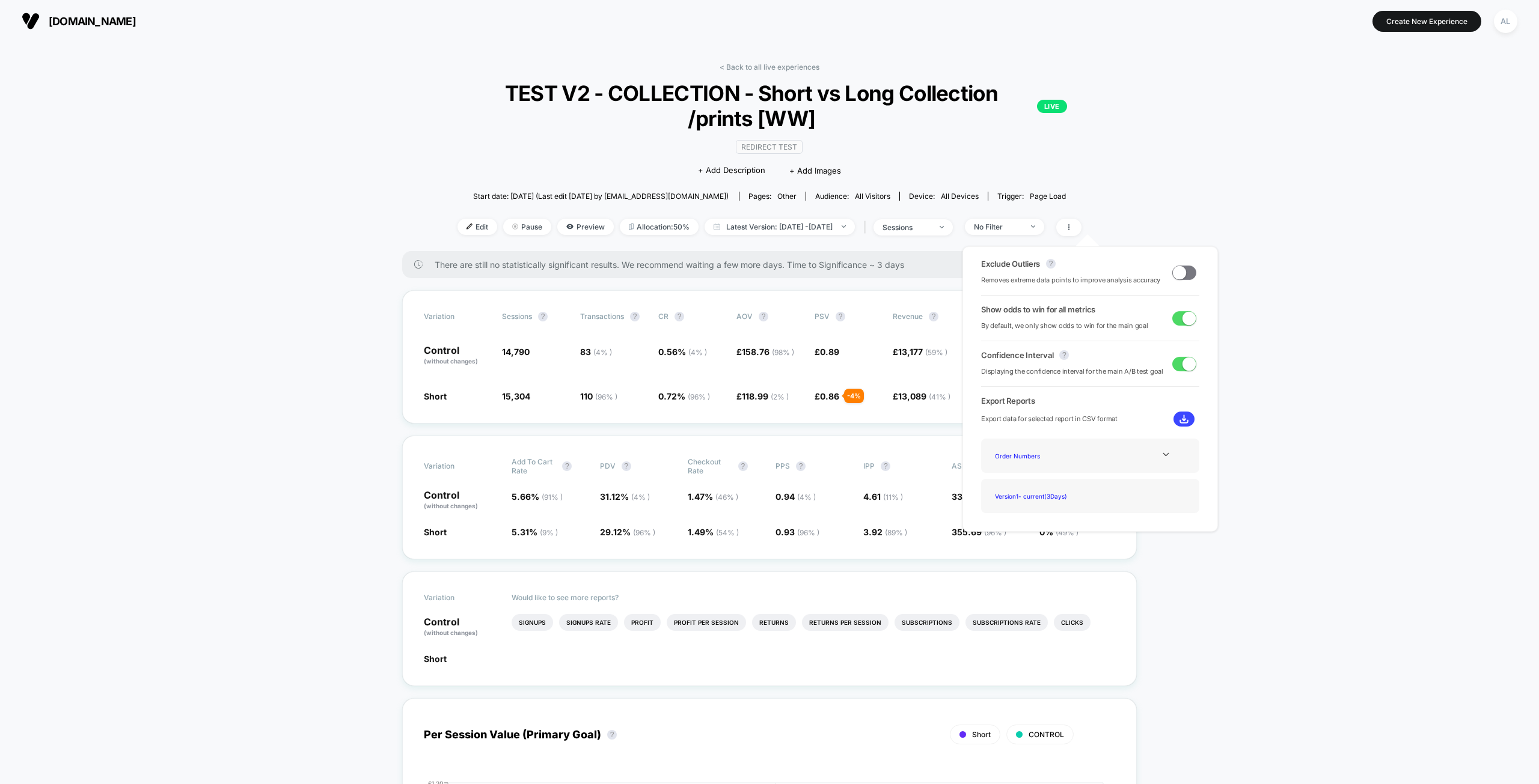
click at [1174, 271] on span at bounding box center [1179, 272] width 13 height 13
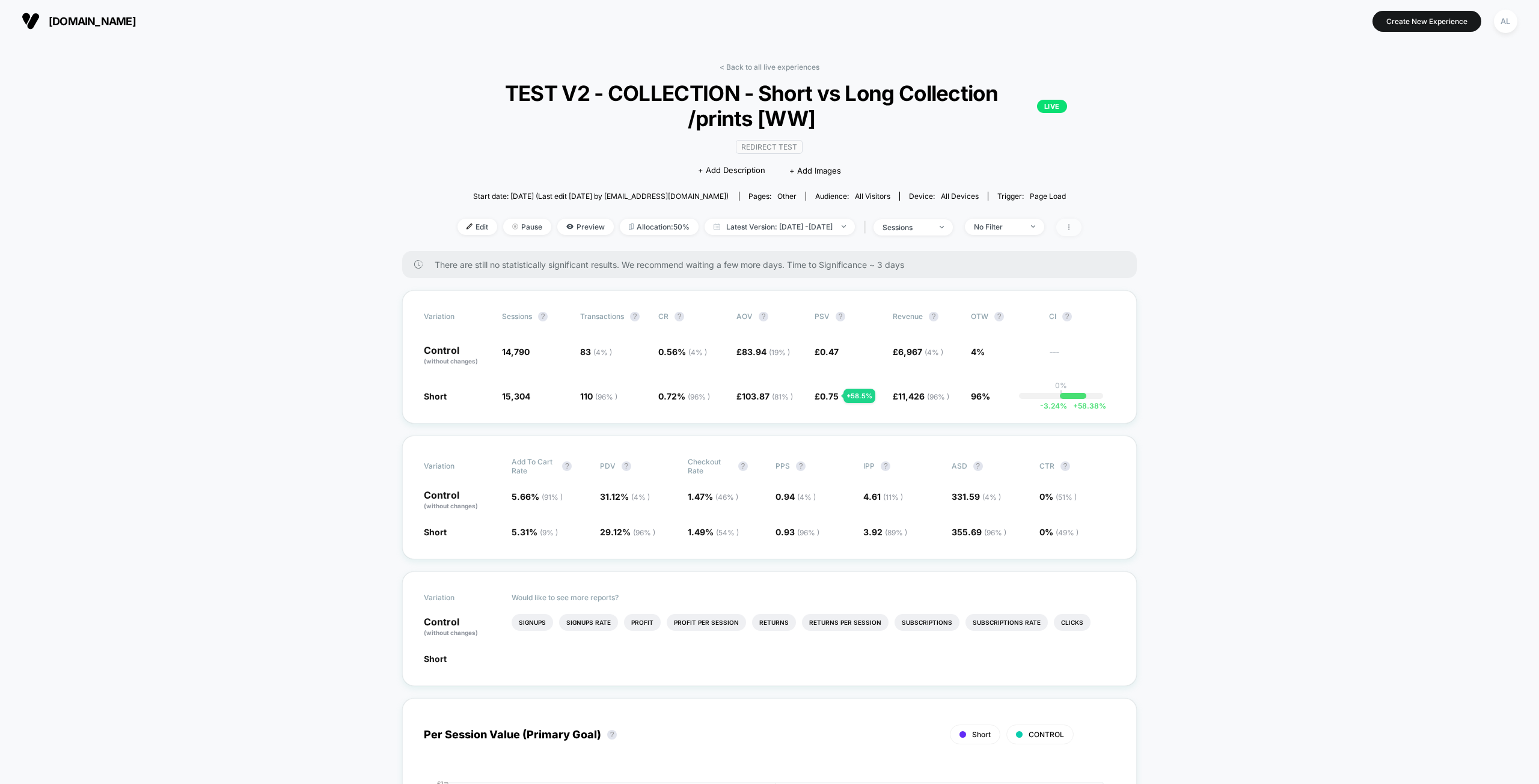
click at [1082, 228] on span at bounding box center [1069, 228] width 26 height 18
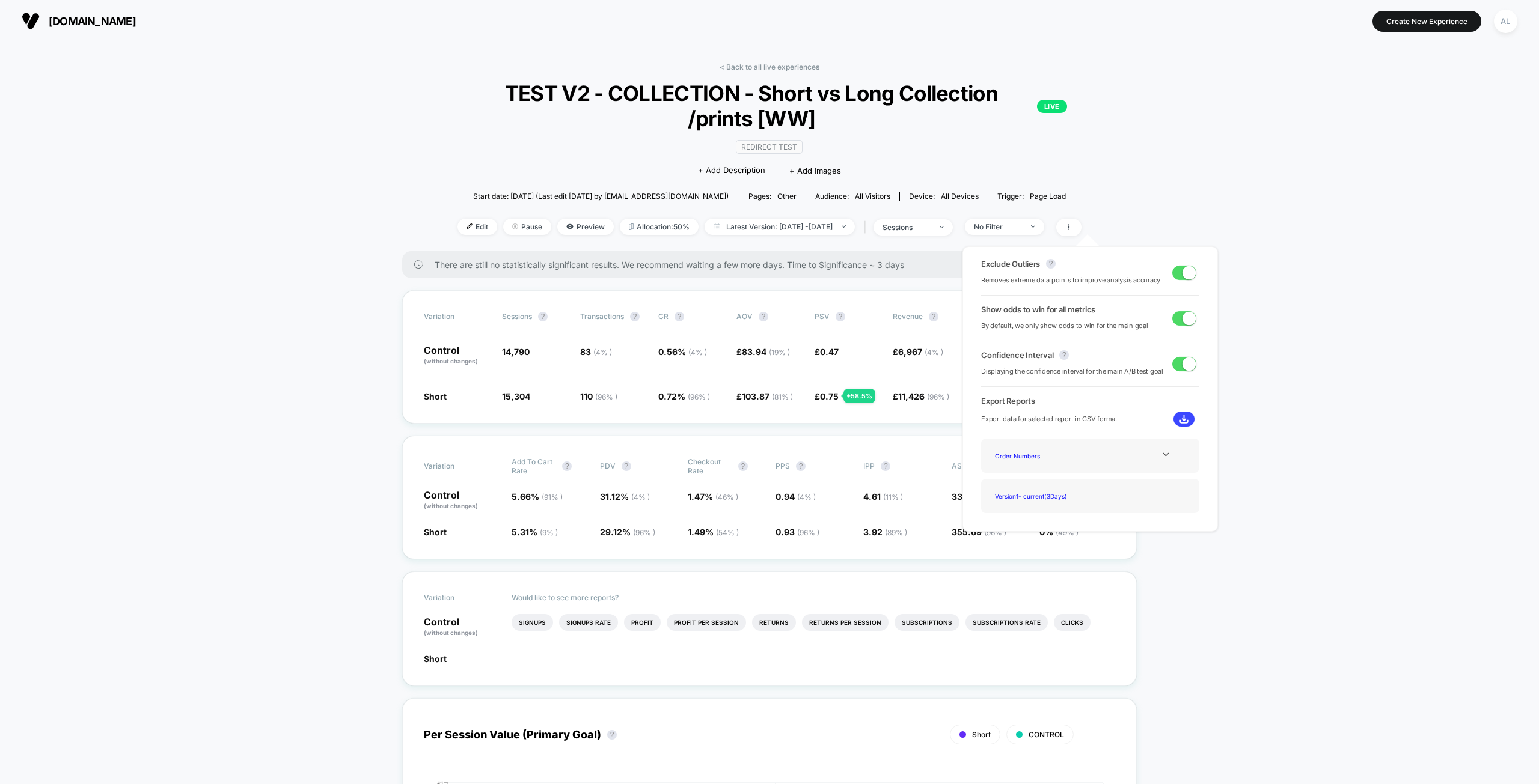
click at [1191, 274] on span at bounding box center [1189, 272] width 13 height 13
click at [1181, 272] on span at bounding box center [1179, 272] width 13 height 13
